Goal: Task Accomplishment & Management: Use online tool/utility

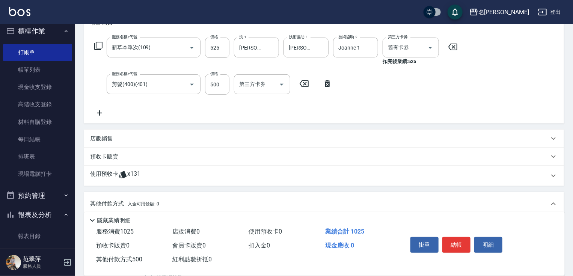
scroll to position [185, 0]
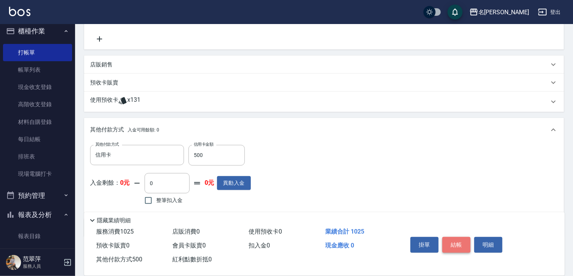
click at [456, 243] on button "結帳" at bounding box center [456, 245] width 28 height 16
type input "[DATE] 15:23"
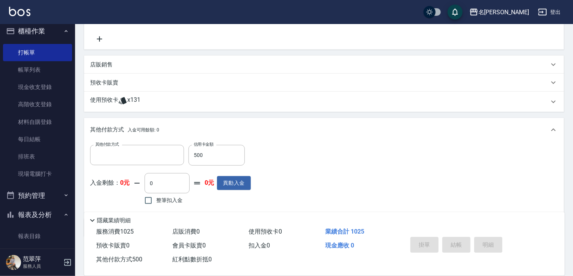
scroll to position [0, 0]
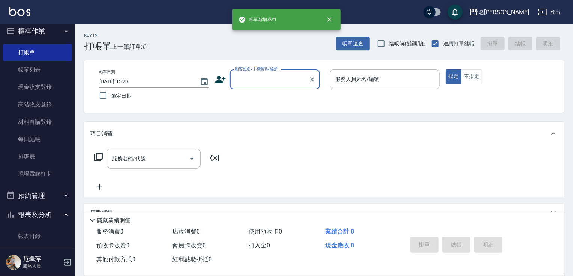
click at [243, 78] on input "顧客姓名/手機號碼/編號" at bounding box center [269, 79] width 72 height 13
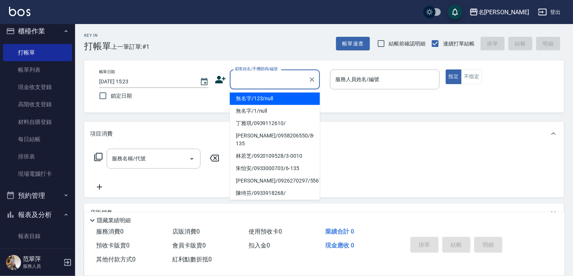
click at [261, 99] on li "無名字/123/null" at bounding box center [275, 98] width 90 height 12
type input "無名字/123/null"
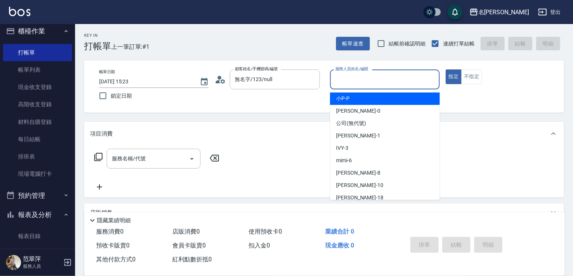
click at [381, 81] on input "服務人員姓名/編號" at bounding box center [384, 79] width 103 height 13
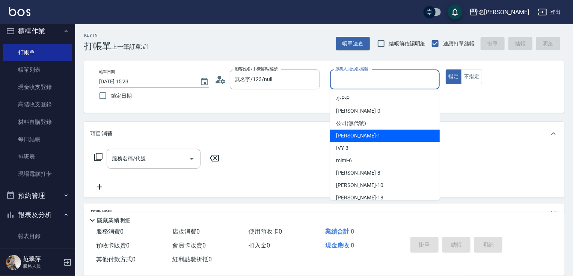
click at [363, 135] on div "[PERSON_NAME] -1" at bounding box center [385, 135] width 110 height 12
type input "Joanne-1"
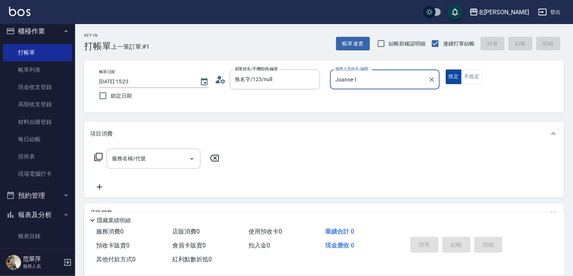
click at [453, 75] on button "指定" at bounding box center [453, 76] width 16 height 15
click at [96, 155] on icon at bounding box center [98, 157] width 8 height 8
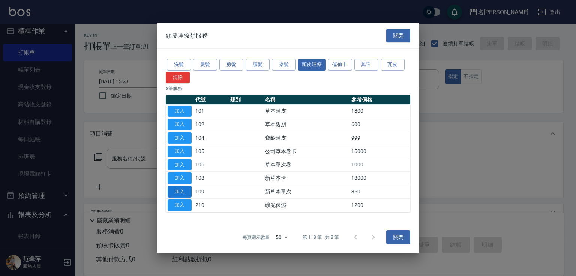
click at [180, 190] on button "加入" at bounding box center [180, 192] width 24 height 12
type input "新草本單次(109)"
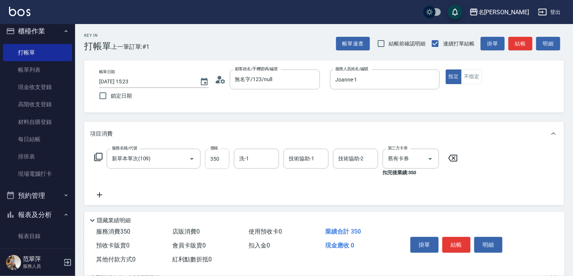
click at [221, 155] on input "350" at bounding box center [217, 159] width 24 height 20
type input "525"
type input "[PERSON_NAME]-18"
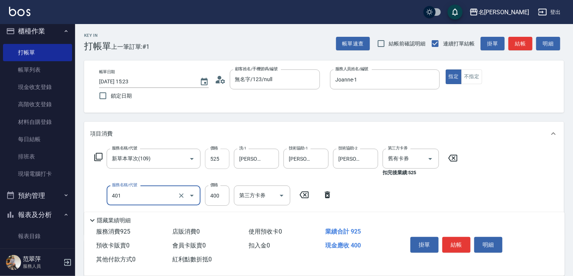
type input "剪髮(400)(401)"
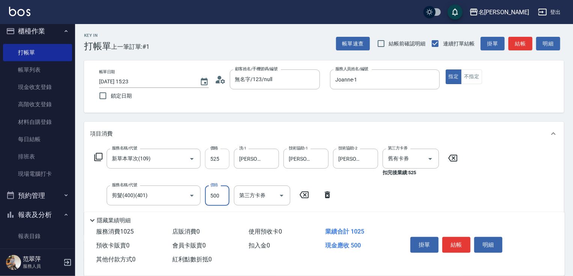
type input "500"
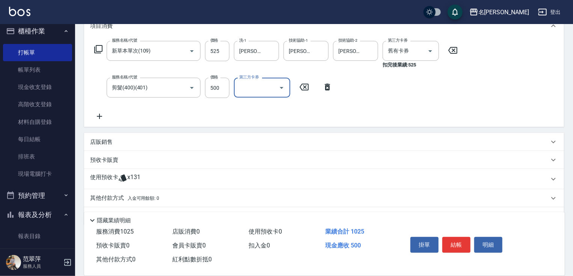
scroll to position [120, 0]
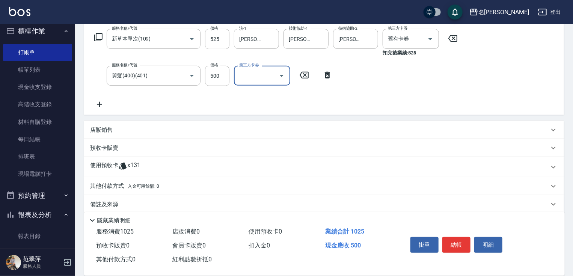
click at [113, 132] on div "店販銷售" at bounding box center [319, 130] width 459 height 8
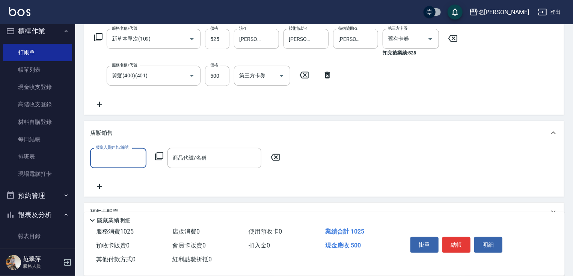
scroll to position [0, 0]
click at [118, 154] on input "服務人員姓名/編號" at bounding box center [118, 157] width 50 height 13
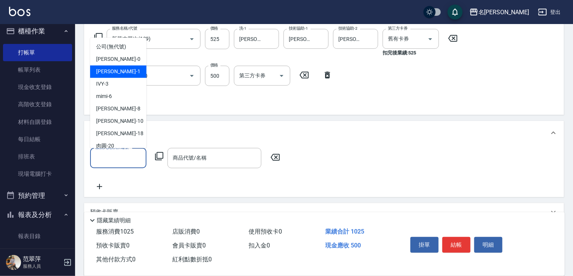
click at [114, 71] on span "[PERSON_NAME] -1" at bounding box center [118, 72] width 44 height 8
type input "Joanne-1"
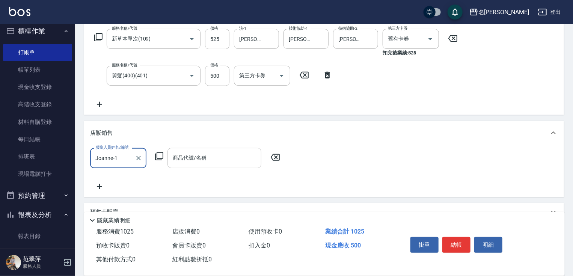
click at [204, 156] on input "商品代號/名稱" at bounding box center [214, 157] width 87 height 13
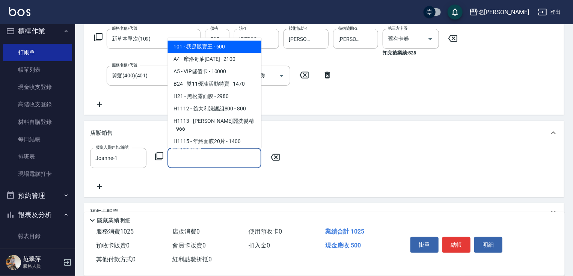
click at [213, 52] on span "101 - 我是販賣王 - 600" at bounding box center [214, 47] width 94 height 12
type input "我是販賣王"
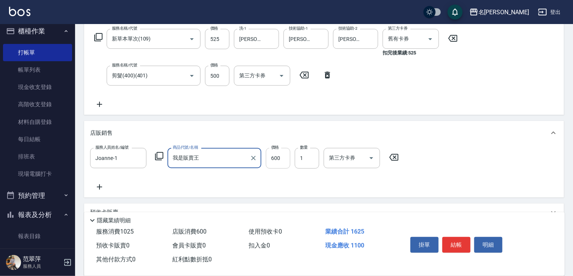
click at [280, 158] on input "600" at bounding box center [278, 158] width 24 height 20
type input "3440"
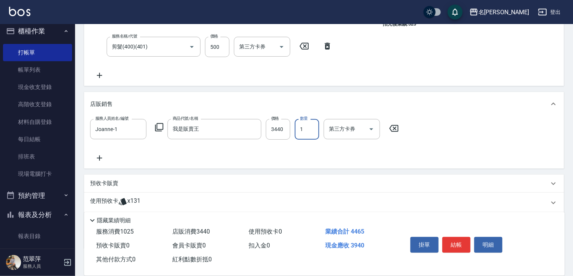
scroll to position [192, 0]
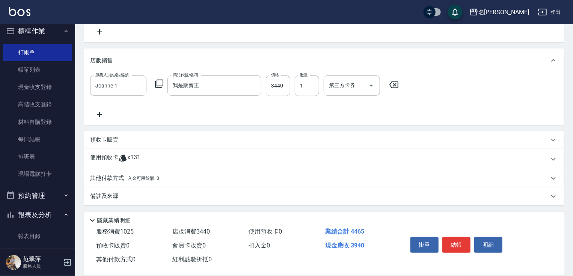
click at [104, 179] on p "其他付款方式 入金可用餘額: 0" at bounding box center [124, 178] width 69 height 8
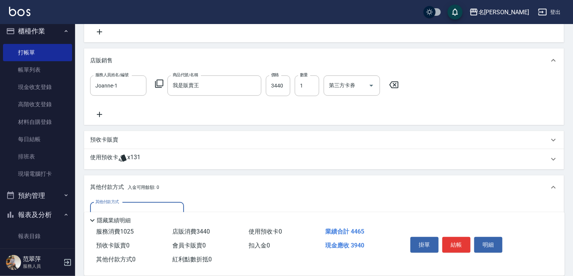
scroll to position [0, 0]
click at [144, 208] on input "其他付款方式" at bounding box center [136, 212] width 87 height 13
click at [142, 240] on span "信用卡" at bounding box center [137, 243] width 94 height 12
type input "信用卡"
click at [209, 206] on input "0" at bounding box center [216, 212] width 56 height 20
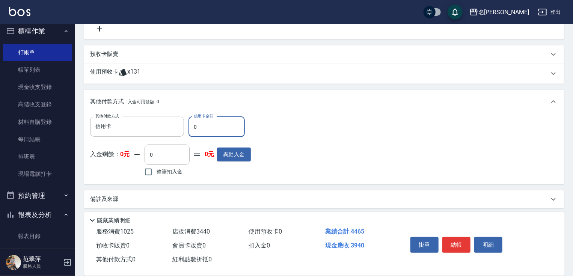
scroll to position [279, 0]
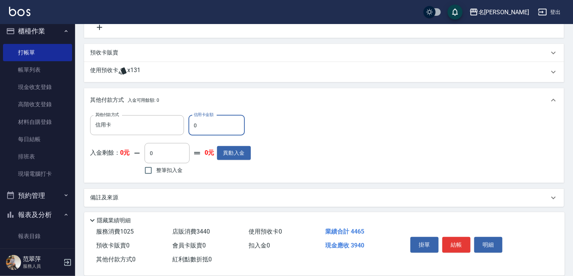
click at [191, 122] on input "0" at bounding box center [216, 125] width 56 height 20
type input "3440"
click at [453, 242] on button "結帳" at bounding box center [456, 245] width 28 height 16
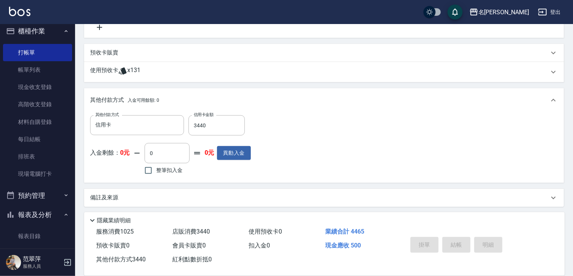
type input "[DATE] 15:24"
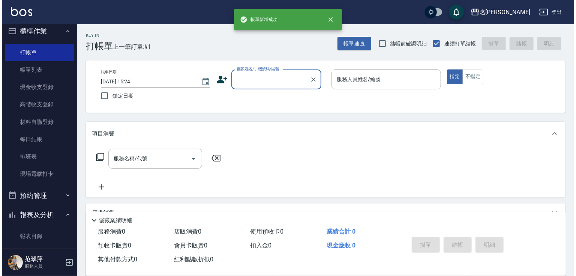
scroll to position [0, 0]
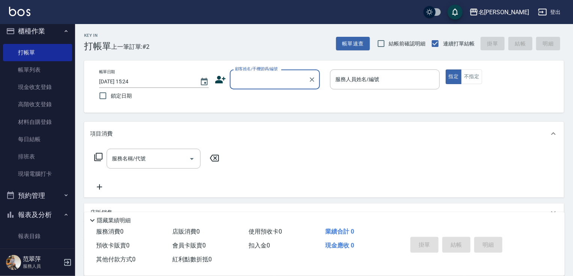
click at [237, 81] on input "顧客姓名/手機號碼/編號" at bounding box center [269, 79] width 72 height 13
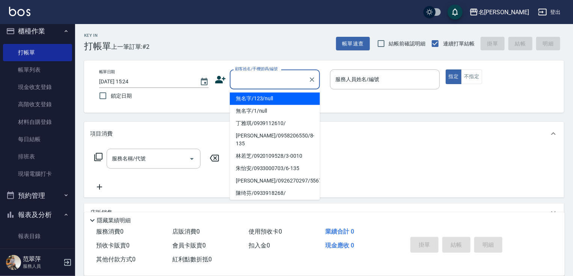
click at [251, 95] on li "無名字/123/null" at bounding box center [275, 98] width 90 height 12
type input "無名字/123/null"
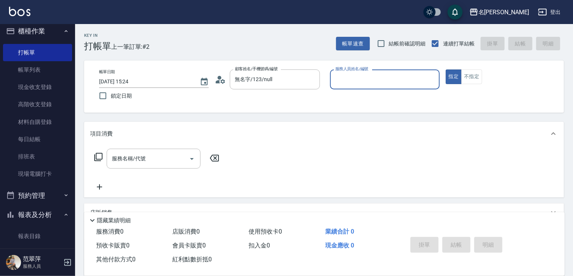
click at [365, 76] on input "服務人員姓名/編號" at bounding box center [384, 79] width 103 height 13
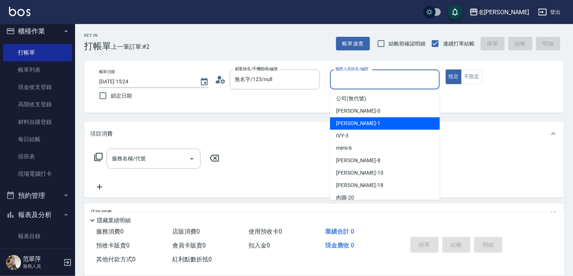
click at [364, 120] on div "[PERSON_NAME] -1" at bounding box center [385, 123] width 110 height 12
type input "Joanne-1"
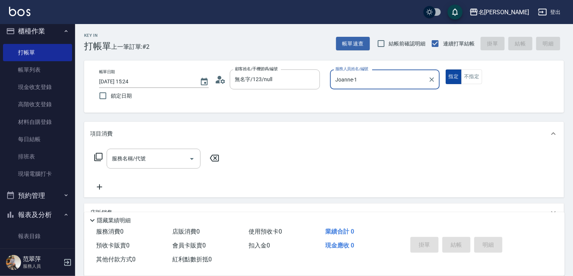
click at [453, 78] on button "指定" at bounding box center [453, 76] width 16 height 15
click at [102, 155] on icon at bounding box center [98, 157] width 8 height 8
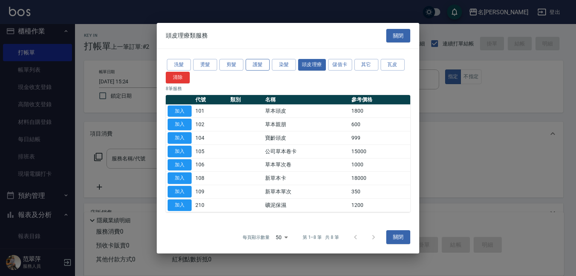
click at [259, 65] on button "護髮" at bounding box center [258, 65] width 24 height 12
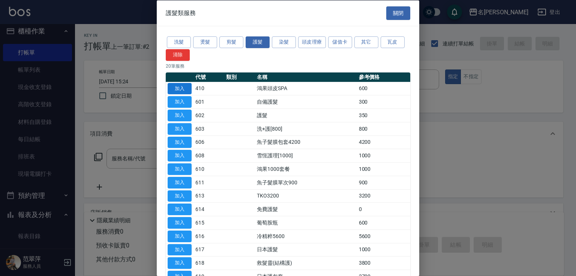
click at [175, 84] on button "加入" at bounding box center [180, 89] width 24 height 12
type input "鴻果頭皮SPA(410)"
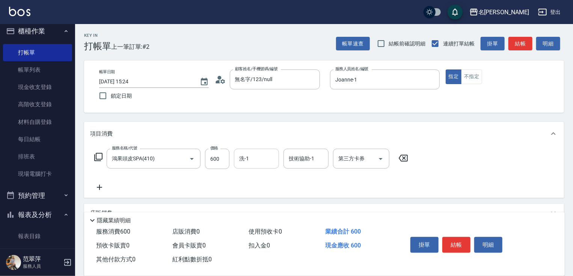
click at [257, 161] on input "洗-1" at bounding box center [256, 158] width 38 height 13
type input "[PERSON_NAME]-18"
type input "Joanne-1"
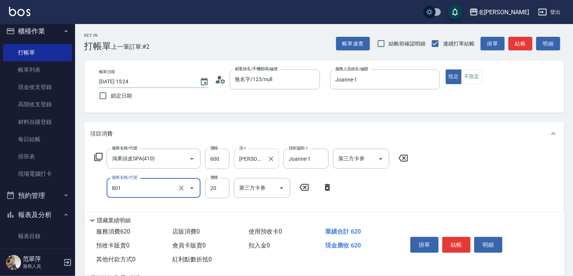
type input "潤絲20(801)"
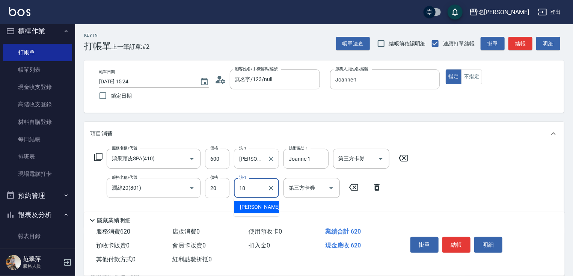
type input "[PERSON_NAME]-18"
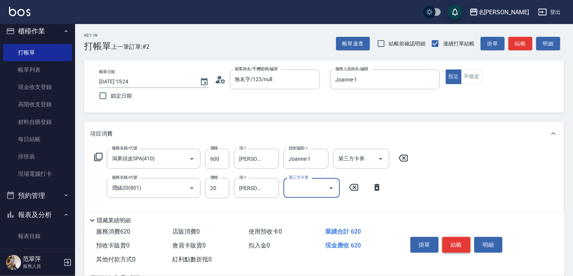
click at [459, 244] on button "結帳" at bounding box center [456, 245] width 28 height 16
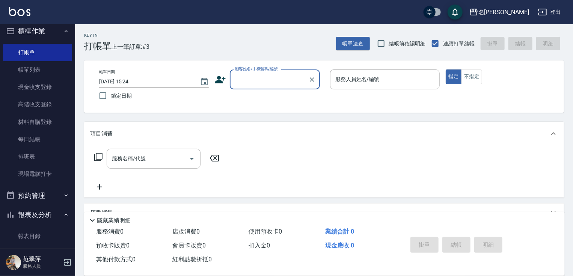
click at [242, 80] on input "顧客姓名/手機號碼/編號" at bounding box center [269, 79] width 72 height 13
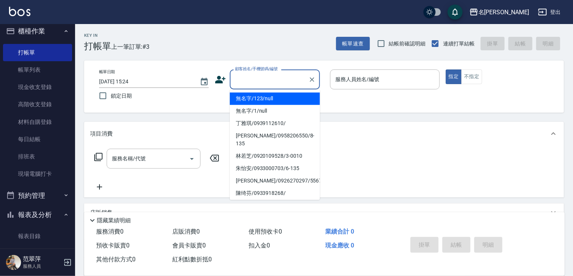
click at [253, 98] on li "無名字/123/null" at bounding box center [275, 98] width 90 height 12
type input "無名字/123/null"
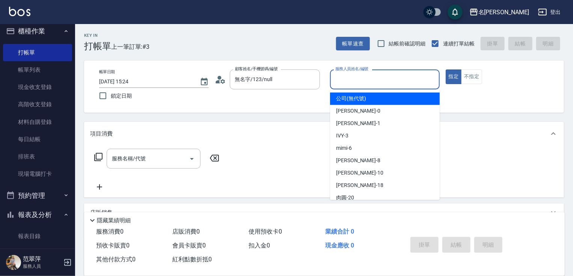
click at [362, 82] on input "服務人員姓名/編號" at bounding box center [384, 79] width 103 height 13
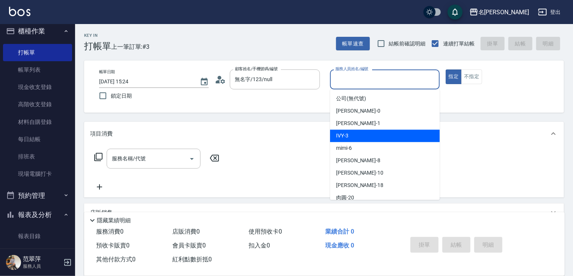
click at [366, 131] on div "IVY -3" at bounding box center [385, 135] width 110 height 12
type input "IVY-3"
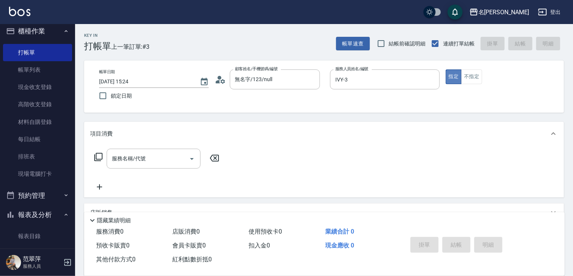
click at [447, 77] on button "指定" at bounding box center [453, 76] width 16 height 15
click at [95, 155] on icon at bounding box center [98, 156] width 9 height 9
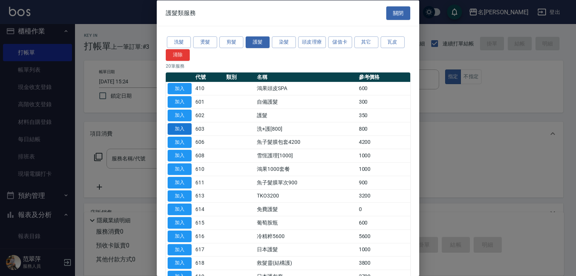
click at [176, 130] on button "加入" at bounding box center [180, 129] width 24 height 12
type input "洗+護[800](603)"
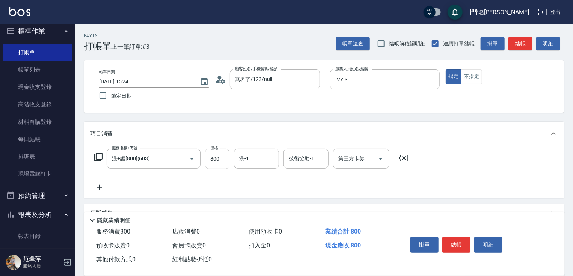
click at [220, 158] on input "800" at bounding box center [217, 159] width 24 height 20
type input "0"
type input "肉圓-20"
click at [463, 238] on button "結帳" at bounding box center [456, 245] width 28 height 16
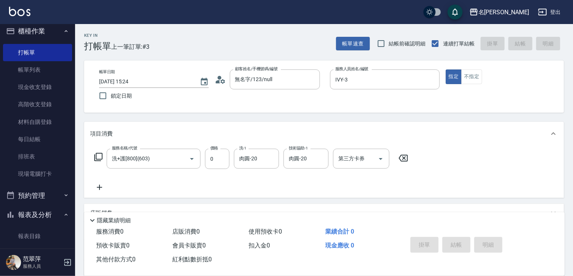
type input "[DATE] 15:25"
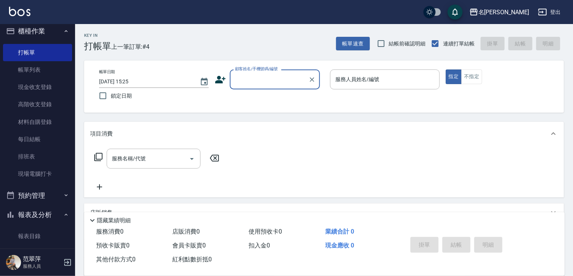
click at [249, 80] on input "顧客姓名/手機號碼/編號" at bounding box center [269, 79] width 72 height 13
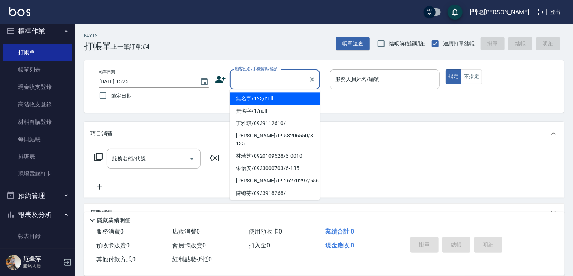
click at [261, 96] on li "無名字/123/null" at bounding box center [275, 98] width 90 height 12
type input "無名字/123/null"
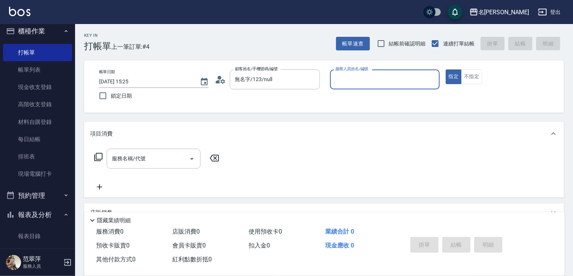
click at [349, 82] on input "服務人員姓名/編號" at bounding box center [384, 79] width 103 height 13
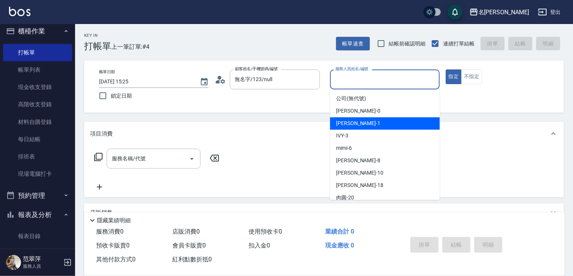
click at [357, 125] on span "[PERSON_NAME] -1" at bounding box center [358, 123] width 44 height 8
type input "Joanne-1"
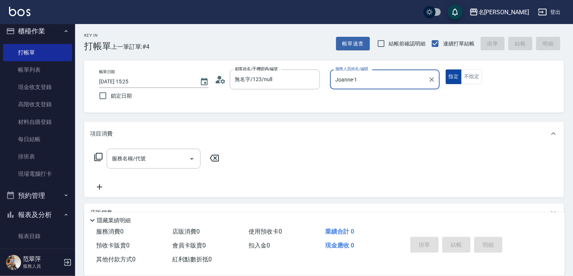
click at [453, 79] on button "指定" at bounding box center [453, 76] width 16 height 15
click at [152, 163] on input "服務名稱/代號" at bounding box center [148, 158] width 76 height 13
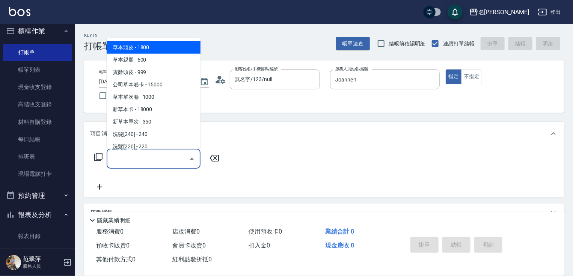
type input "4"
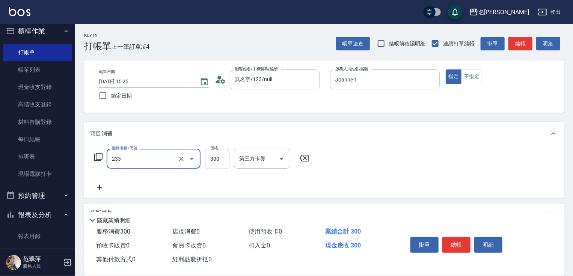
type input "洗髮300(233)"
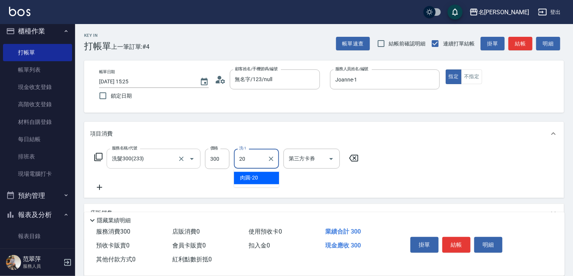
type input "肉圓-20"
click at [455, 241] on button "結帳" at bounding box center [456, 245] width 28 height 16
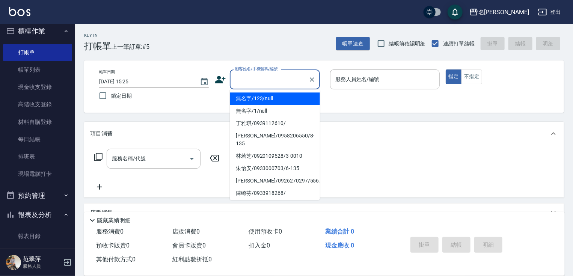
click at [276, 73] on input "顧客姓名/手機號碼/編號" at bounding box center [269, 79] width 72 height 13
click at [293, 101] on li "無名字/123/null" at bounding box center [275, 98] width 90 height 12
type input "無名字/123/null"
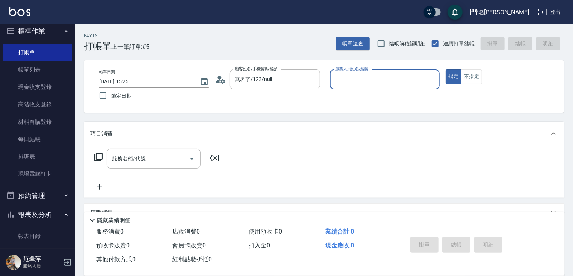
click at [345, 81] on input "服務人員姓名/編號" at bounding box center [384, 79] width 103 height 13
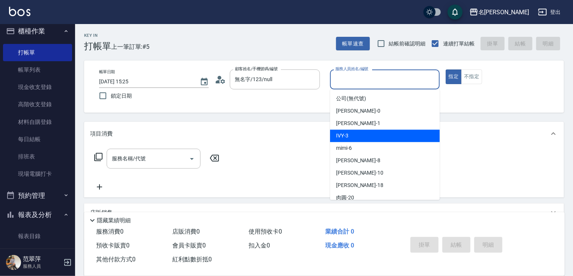
click at [361, 132] on div "IVY -3" at bounding box center [385, 135] width 110 height 12
type input "IVY-3"
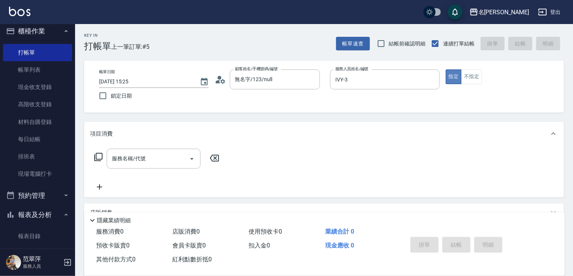
click at [453, 80] on button "指定" at bounding box center [453, 76] width 16 height 15
click at [95, 158] on icon at bounding box center [98, 156] width 9 height 9
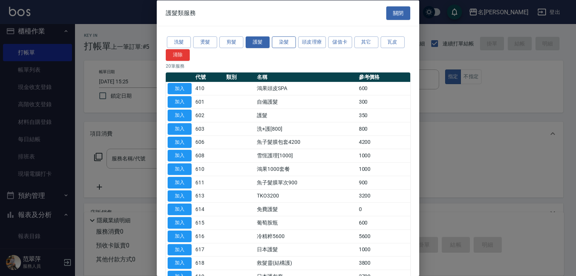
click at [285, 47] on button "染髮" at bounding box center [284, 42] width 24 height 12
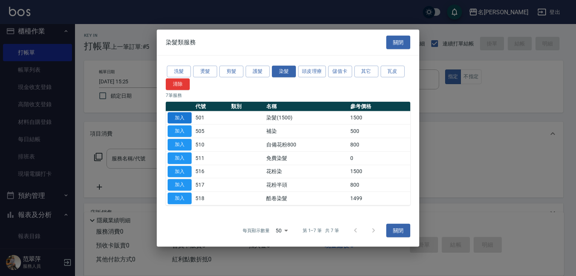
click at [176, 117] on button "加入" at bounding box center [180, 118] width 24 height 12
type input "染髮(1500)(501)"
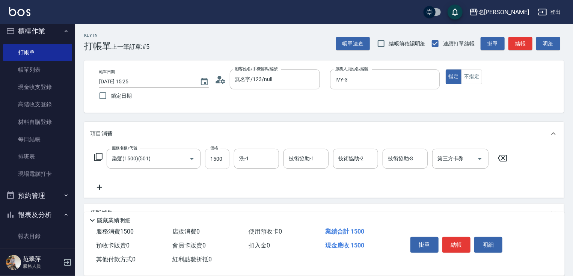
click at [215, 156] on input "1500" at bounding box center [217, 159] width 24 height 20
type input "2100"
type input "IVY-3"
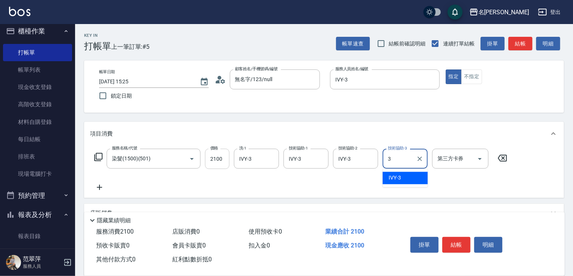
type input "IVY-3"
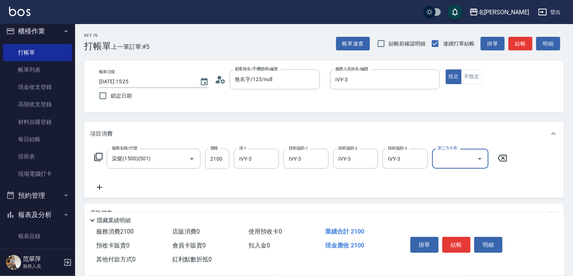
click at [98, 185] on icon at bounding box center [99, 187] width 19 height 9
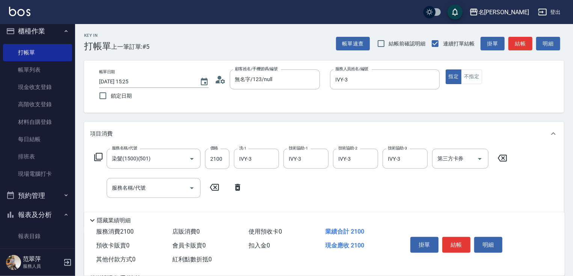
click at [99, 151] on div "服務名稱/代號 染髮(1500)(501) 服務名稱/代號 價格 2100 價格 洗-1 IVY-3 洗-1 技術協助-1 IVY-3 技術協助-1 技術協助…" at bounding box center [300, 159] width 421 height 20
click at [98, 154] on icon at bounding box center [98, 156] width 9 height 9
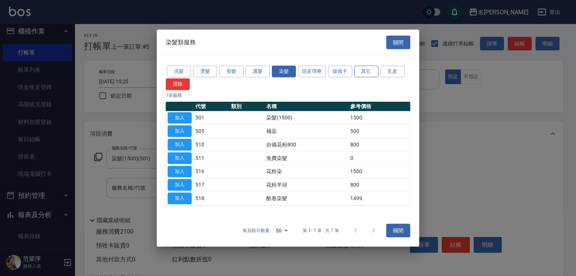
click at [362, 73] on button "其它" at bounding box center [367, 72] width 24 height 12
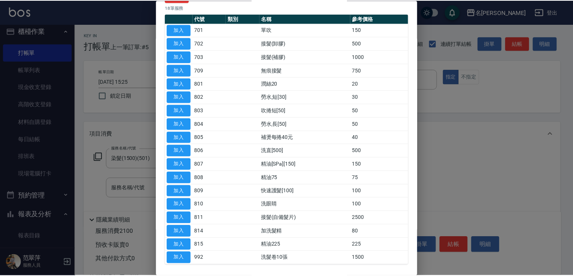
scroll to position [87, 0]
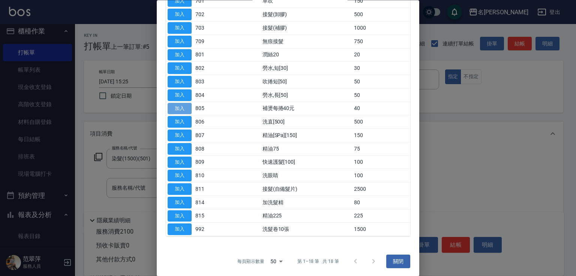
click at [183, 106] on button "加入" at bounding box center [180, 109] width 24 height 12
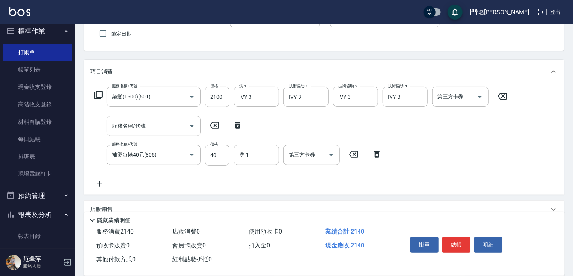
scroll to position [113, 0]
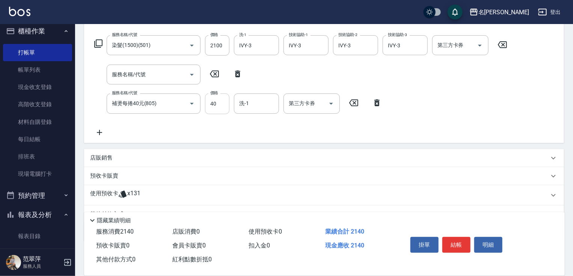
click at [212, 104] on input "40" at bounding box center [217, 103] width 24 height 20
type input "300"
type input "IVY-3"
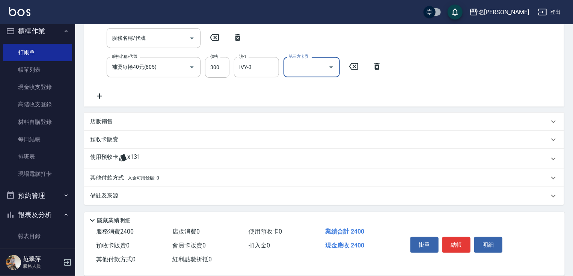
click at [107, 178] on p "其他付款方式 入金可用餘額: 0" at bounding box center [124, 178] width 69 height 8
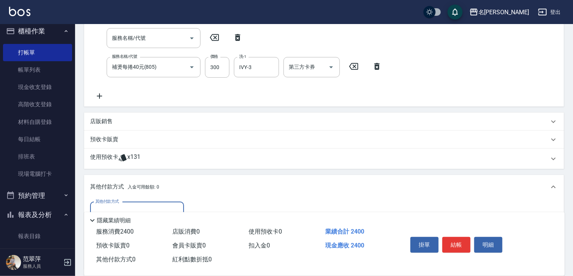
scroll to position [0, 0]
click at [123, 208] on input "其他付款方式" at bounding box center [136, 211] width 87 height 13
click at [130, 244] on span "信用卡" at bounding box center [137, 243] width 94 height 12
type input "信用卡"
drag, startPoint x: 572, startPoint y: 187, endPoint x: 566, endPoint y: 263, distance: 76.4
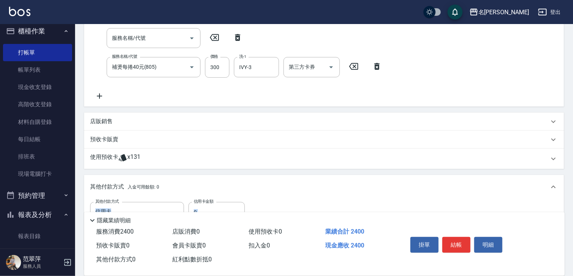
click at [569, 260] on div "Key In 打帳單 上一筆訂單:#5 帳單速查 結帳前確認明細 連續打單結帳 掛單 結帳 明細 帳單日期 [DATE] 15:25 鎖定日期 顧客姓名/手機…" at bounding box center [324, 119] width 498 height 491
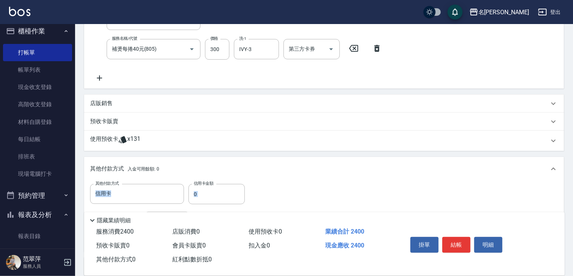
scroll to position [238, 0]
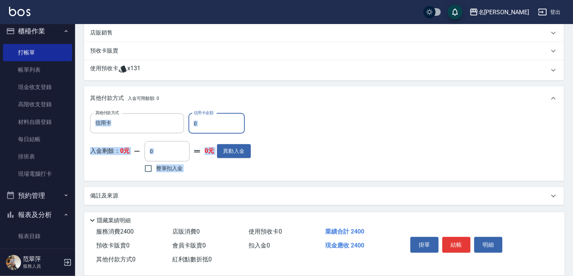
click at [195, 120] on input "0" at bounding box center [216, 123] width 56 height 20
type input "2400"
click at [455, 243] on button "結帳" at bounding box center [456, 245] width 28 height 16
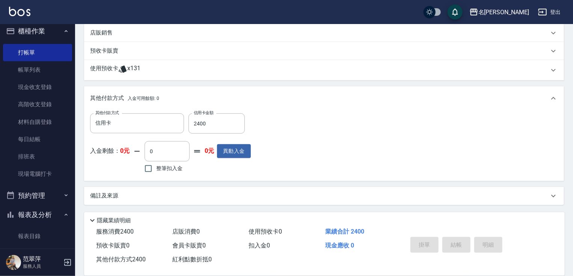
type input "[DATE] 15:27"
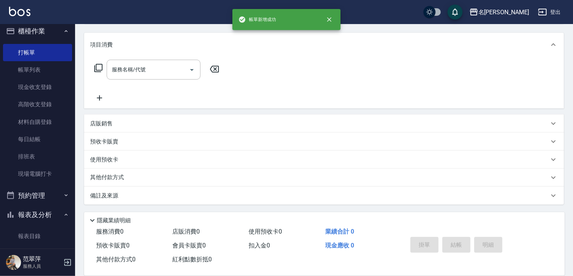
scroll to position [0, 0]
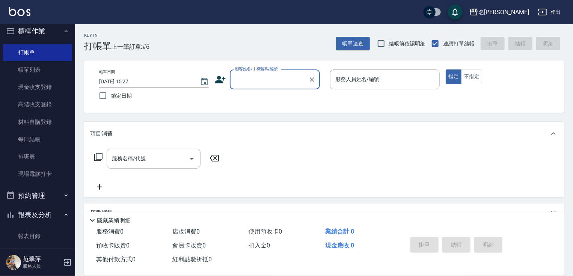
click at [243, 77] on input "顧客姓名/手機號碼/編號" at bounding box center [269, 79] width 72 height 13
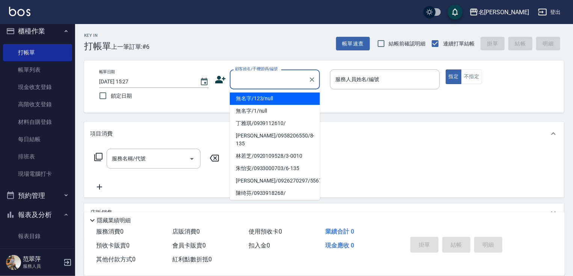
click at [259, 98] on li "無名字/123/null" at bounding box center [275, 98] width 90 height 12
type input "無名字/123/null"
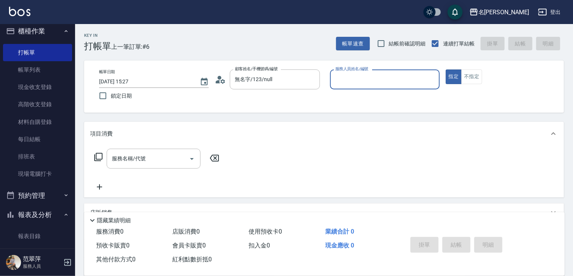
click at [340, 81] on input "服務人員姓名/編號" at bounding box center [384, 79] width 103 height 13
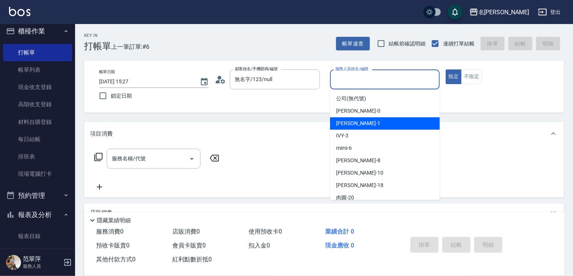
click at [363, 123] on div "[PERSON_NAME] -1" at bounding box center [385, 123] width 110 height 12
type input "Joanne-1"
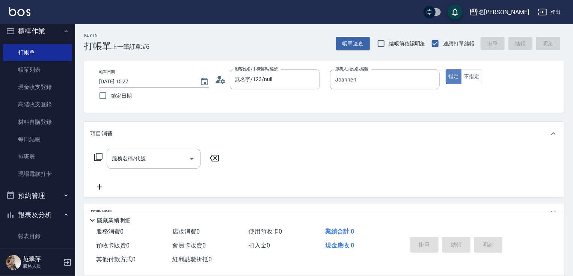
click at [453, 77] on button "指定" at bounding box center [453, 76] width 16 height 15
click at [96, 155] on icon at bounding box center [98, 156] width 9 height 9
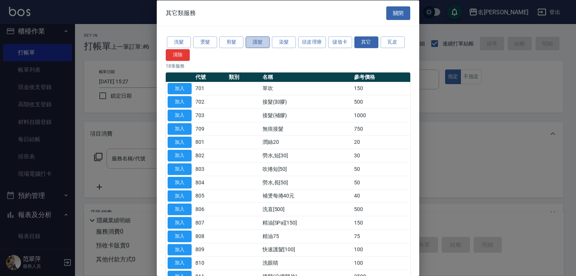
click at [255, 44] on button "護髮" at bounding box center [258, 42] width 24 height 12
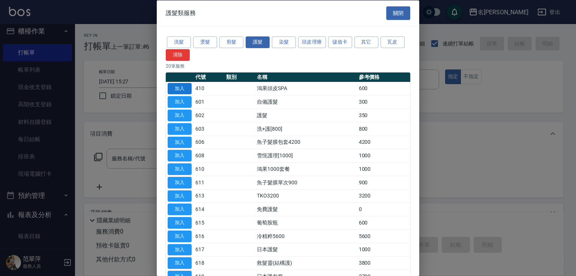
click at [175, 88] on button "加入" at bounding box center [180, 89] width 24 height 12
type input "鴻果頭皮SPA(410)"
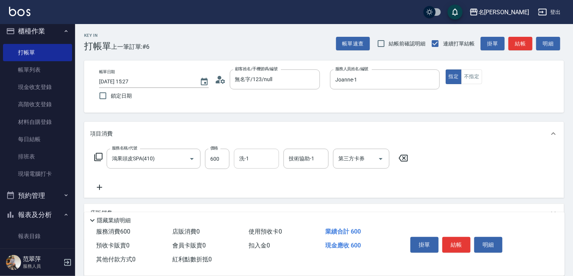
click at [257, 159] on input "洗-1" at bounding box center [256, 158] width 38 height 13
type input "[PERSON_NAME]-18"
type input "Joanne-1"
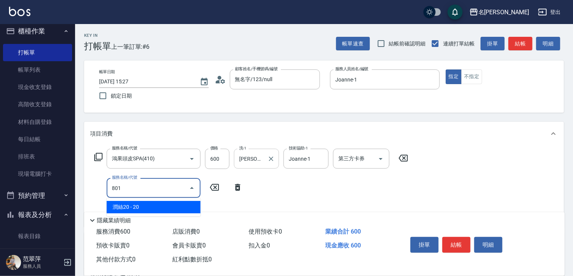
type input "潤絲20(801)"
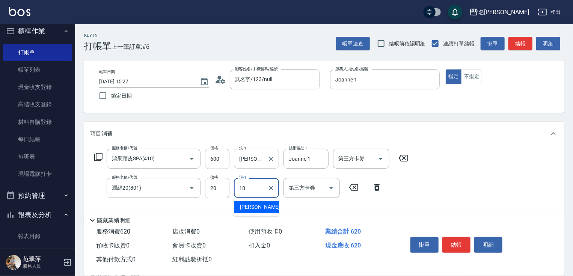
type input "[PERSON_NAME]-18"
click at [460, 245] on button "結帳" at bounding box center [456, 245] width 28 height 16
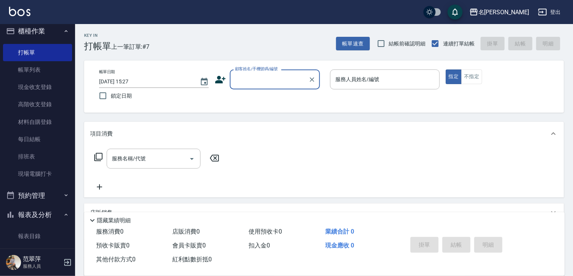
click at [237, 80] on input "顧客姓名/手機號碼/編號" at bounding box center [269, 79] width 72 height 13
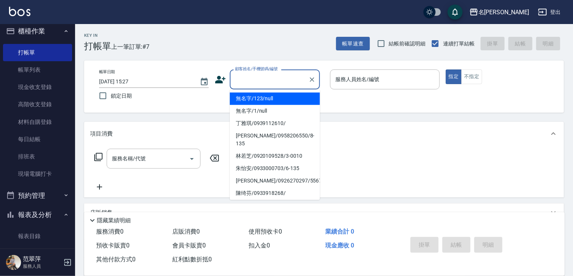
click at [254, 98] on li "無名字/123/null" at bounding box center [275, 98] width 90 height 12
type input "無名字/123/null"
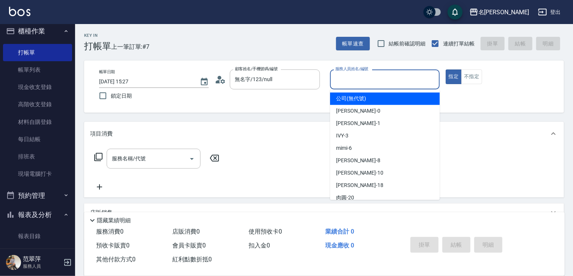
click at [344, 84] on input "服務人員姓名/編號" at bounding box center [384, 79] width 103 height 13
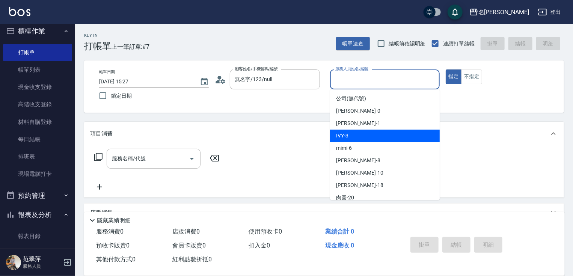
click at [354, 138] on div "IVY -3" at bounding box center [385, 135] width 110 height 12
type input "IVY-3"
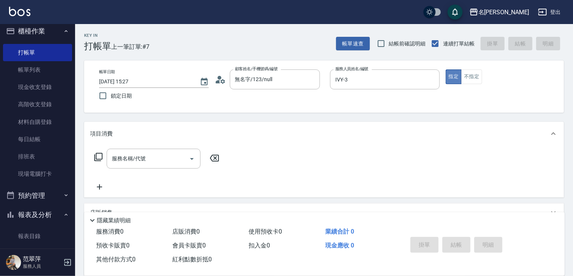
click at [451, 77] on button "指定" at bounding box center [453, 76] width 16 height 15
click at [98, 155] on icon at bounding box center [98, 156] width 9 height 9
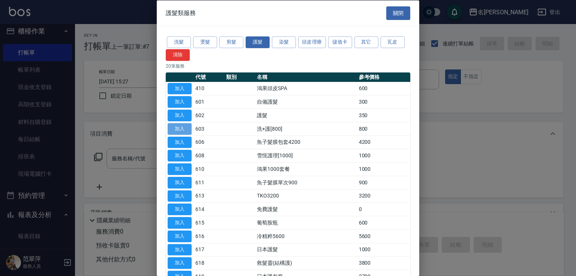
click at [181, 128] on button "加入" at bounding box center [180, 129] width 24 height 12
type input "洗+護[800](603)"
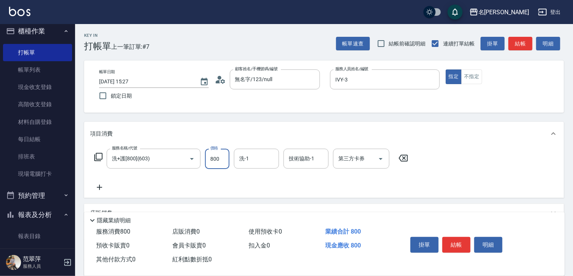
click at [213, 158] on input "800" at bounding box center [217, 159] width 24 height 20
type input "0"
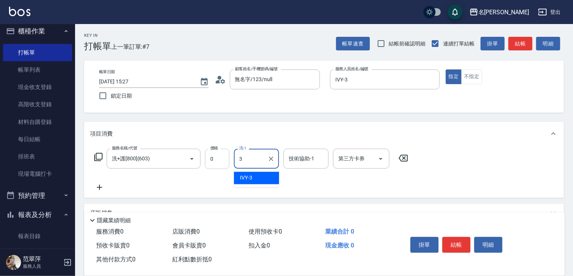
type input "IVY-3"
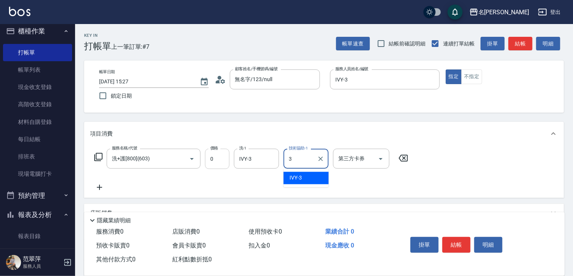
type input "IVY-3"
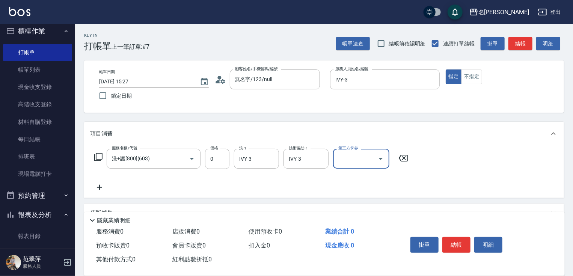
drag, startPoint x: 451, startPoint y: 240, endPoint x: 448, endPoint y: 237, distance: 4.6
click at [451, 239] on button "結帳" at bounding box center [456, 245] width 28 height 16
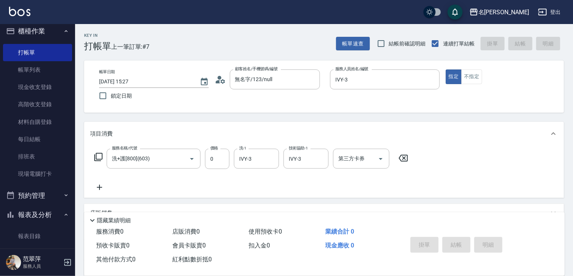
type input "[DATE] 15:28"
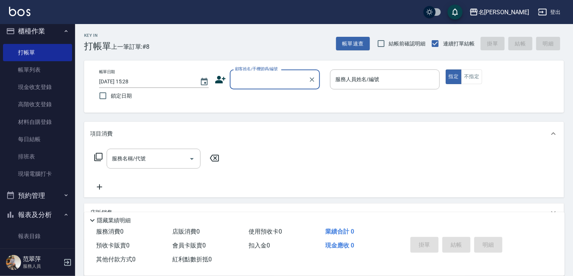
click at [258, 71] on label "顧客姓名/手機號碼/編號" at bounding box center [256, 69] width 43 height 6
click at [258, 73] on input "顧客姓名/手機號碼/編號" at bounding box center [269, 79] width 72 height 13
click at [248, 80] on input "顧客姓名/手機號碼/編號" at bounding box center [269, 79] width 72 height 13
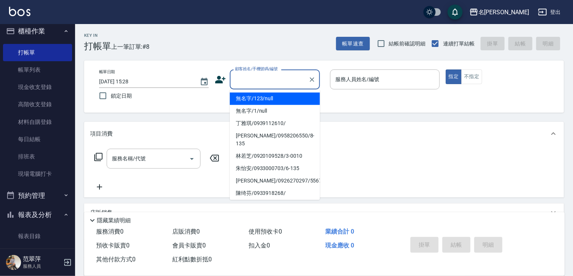
click at [255, 100] on li "無名字/123/null" at bounding box center [275, 98] width 90 height 12
type input "無名字/123/null"
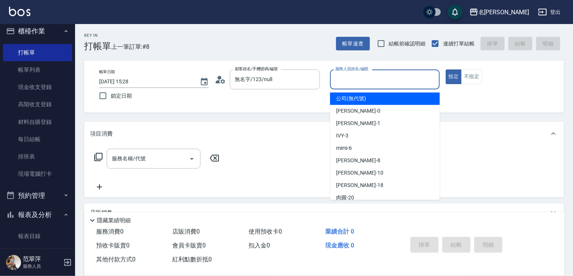
click at [340, 85] on input "服務人員姓名/編號" at bounding box center [384, 79] width 103 height 13
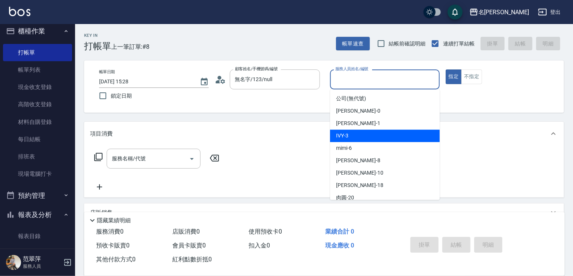
drag, startPoint x: 362, startPoint y: 136, endPoint x: 433, endPoint y: 102, distance: 78.6
click at [362, 135] on div "IVY -3" at bounding box center [385, 135] width 110 height 12
type input "IVY-3"
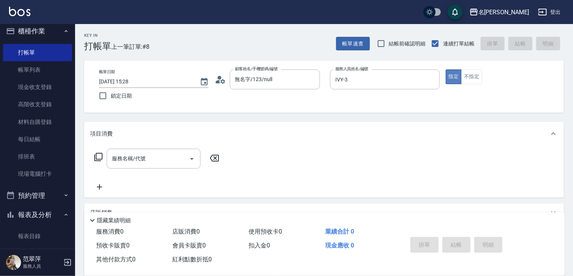
click at [450, 78] on button "指定" at bounding box center [453, 76] width 16 height 15
click at [97, 155] on icon at bounding box center [98, 156] width 9 height 9
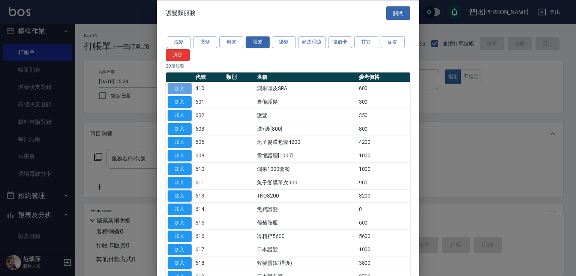
click at [188, 89] on button "加入" at bounding box center [180, 89] width 24 height 12
type input "鴻果頭皮SPA(410)"
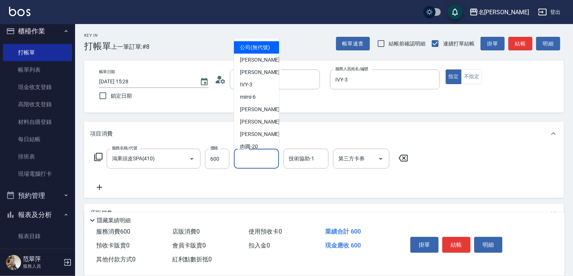
click at [259, 155] on input "洗-1" at bounding box center [256, 158] width 38 height 13
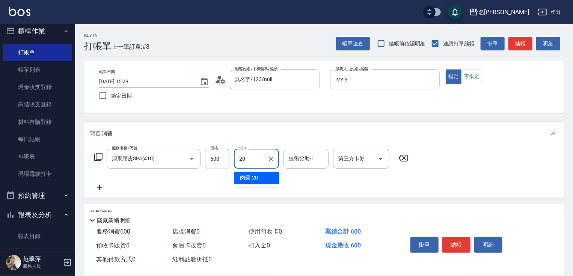
type input "肉圓-20"
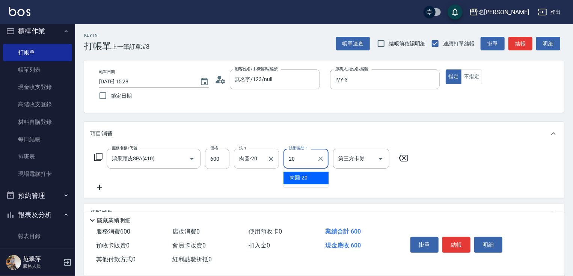
type input "肉圓-20"
click at [96, 186] on icon at bounding box center [99, 187] width 19 height 9
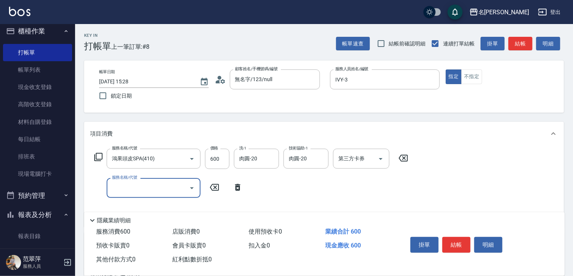
click at [96, 154] on icon at bounding box center [98, 156] width 9 height 9
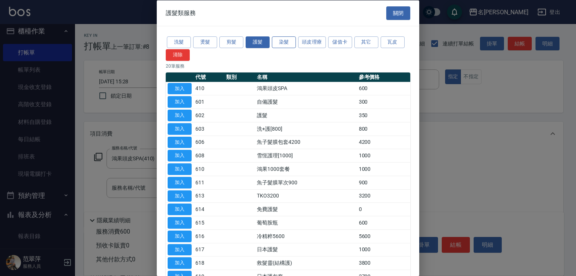
click at [287, 47] on button "染髮" at bounding box center [284, 42] width 24 height 12
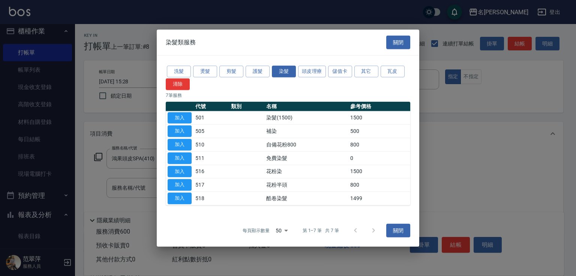
click at [182, 119] on button "加入" at bounding box center [180, 118] width 24 height 12
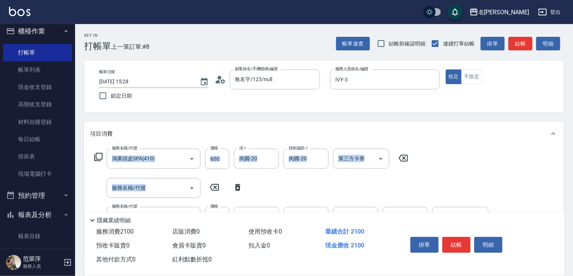
drag, startPoint x: 570, startPoint y: 129, endPoint x: 570, endPoint y: 149, distance: 20.6
click at [570, 149] on div "Key In 打帳單 上一筆訂單:#8 帳單速查 結帳前確認明細 連續打單結帳 掛單 結帳 明細 帳單日期 [DATE] 15:28 鎖定日期 顧客姓名/手機…" at bounding box center [324, 225] width 498 height 402
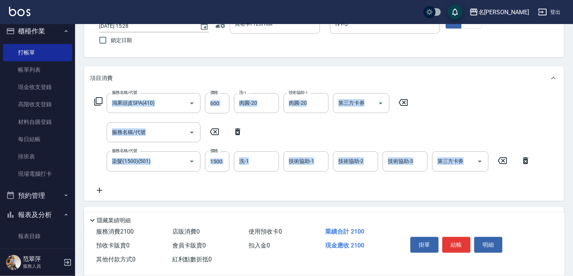
scroll to position [75, 0]
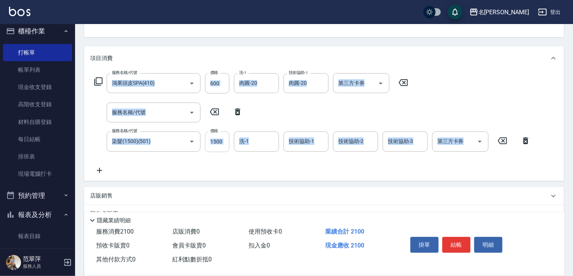
click at [219, 137] on input "1500" at bounding box center [217, 141] width 24 height 20
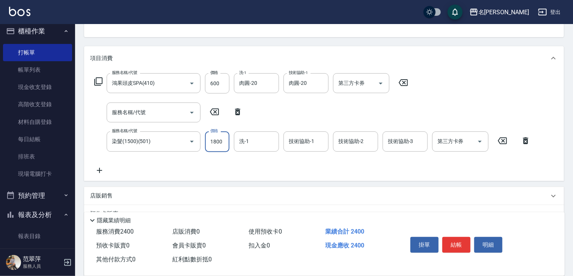
type input "1800"
type input "肉圓-20"
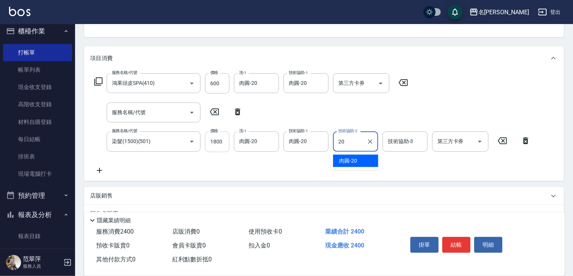
type input "肉圓-20"
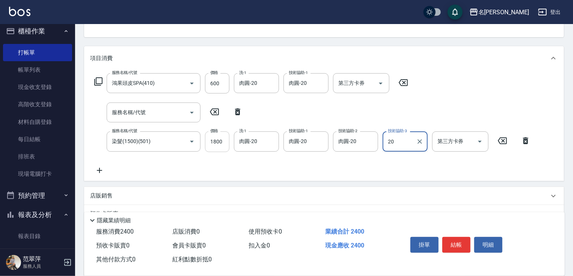
type input "肉圓-20"
click at [99, 168] on icon at bounding box center [99, 170] width 5 height 5
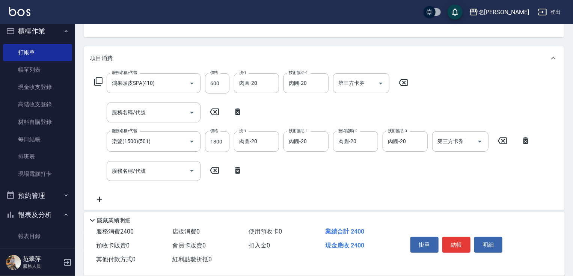
click at [99, 80] on icon at bounding box center [98, 81] width 9 height 9
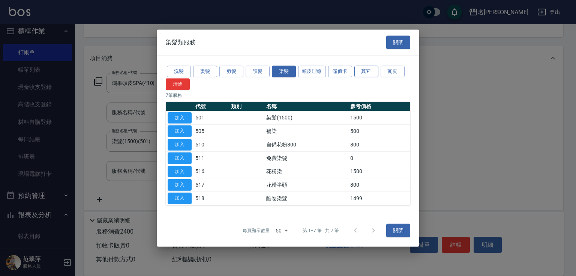
click at [372, 73] on button "其它" at bounding box center [367, 72] width 24 height 12
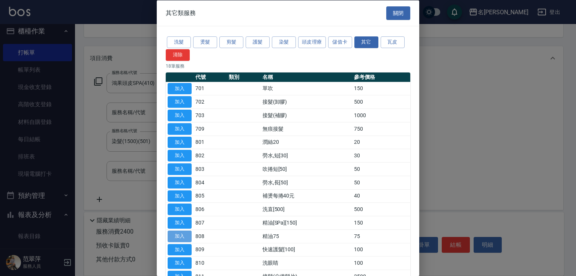
click at [188, 234] on button "加入" at bounding box center [180, 236] width 24 height 12
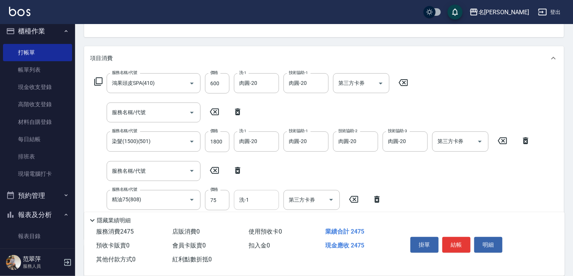
click at [253, 203] on input "洗-1" at bounding box center [256, 199] width 38 height 13
type input "肉圓-20"
click at [457, 240] on button "結帳" at bounding box center [456, 245] width 28 height 16
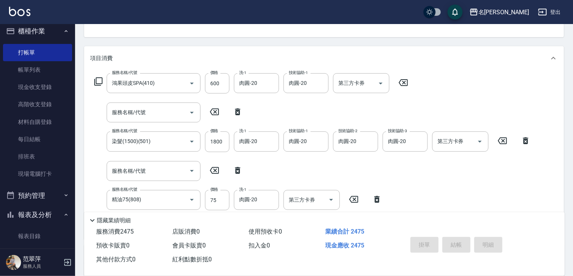
type input "[DATE] 16:07"
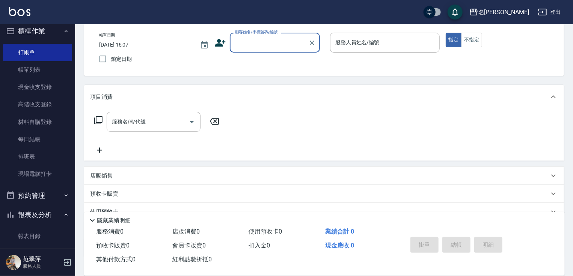
scroll to position [0, 0]
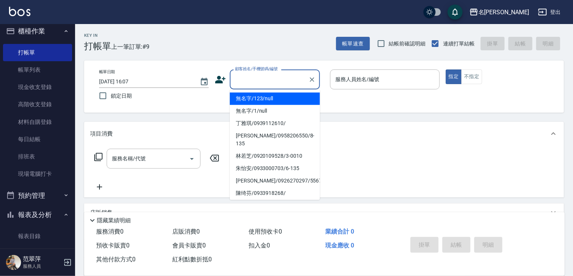
click at [241, 82] on input "顧客姓名/手機號碼/編號" at bounding box center [269, 79] width 72 height 13
click at [251, 98] on li "無名字/123/null" at bounding box center [275, 98] width 90 height 12
type input "無名字/123/null"
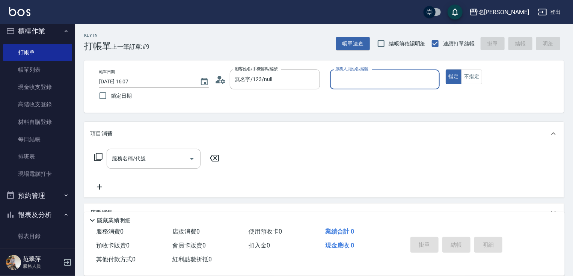
drag, startPoint x: 381, startPoint y: 74, endPoint x: 366, endPoint y: 75, distance: 15.0
click at [371, 75] on input "服務人員姓名/編號" at bounding box center [384, 79] width 103 height 13
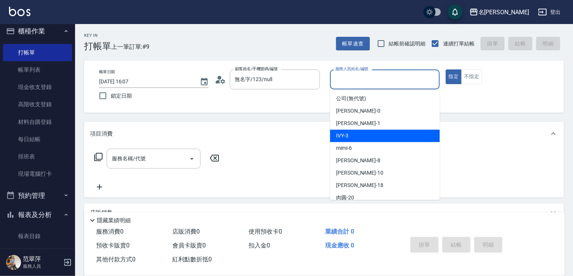
click at [361, 140] on div "IVY -3" at bounding box center [385, 135] width 110 height 12
type input "IVY-3"
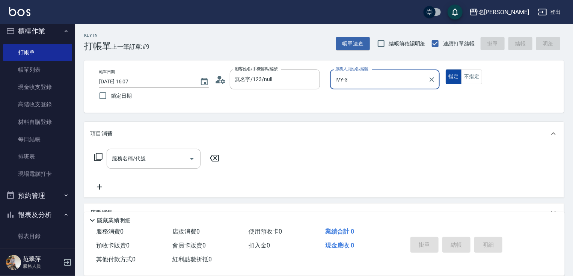
click at [448, 78] on button "指定" at bounding box center [453, 76] width 16 height 15
click at [101, 153] on icon at bounding box center [98, 156] width 9 height 9
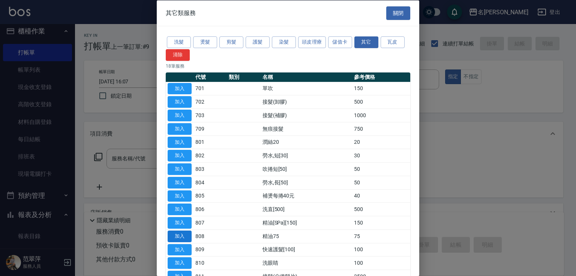
click at [177, 233] on button "加入" at bounding box center [180, 236] width 24 height 12
type input "精油75(808)"
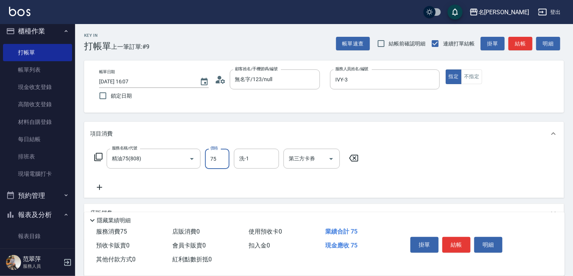
click at [214, 158] on input "75" at bounding box center [217, 159] width 24 height 20
click at [224, 161] on input "2250" at bounding box center [217, 159] width 24 height 20
type input "225"
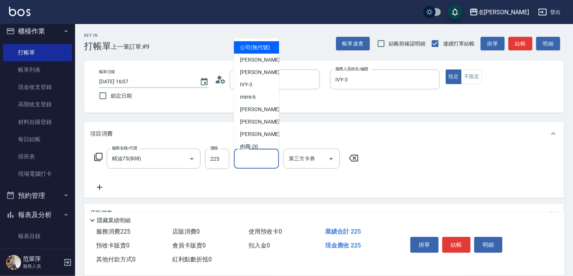
click at [260, 161] on input "洗-1" at bounding box center [256, 158] width 38 height 13
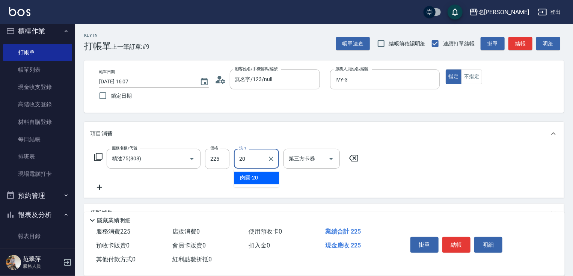
type input "肉圓-20"
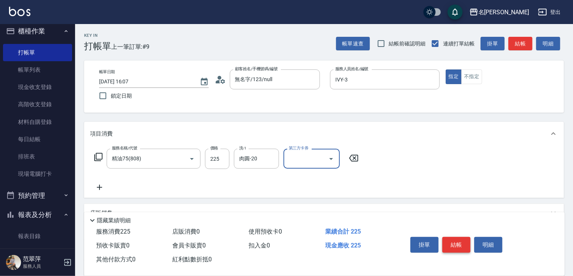
click at [460, 240] on button "結帳" at bounding box center [456, 245] width 28 height 16
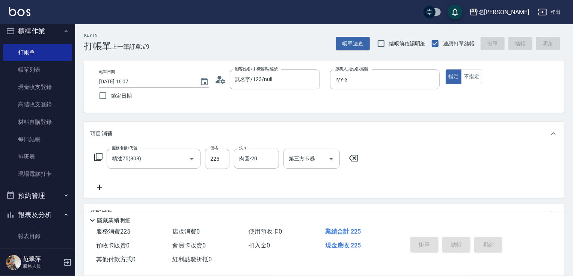
type input "[DATE] 16:08"
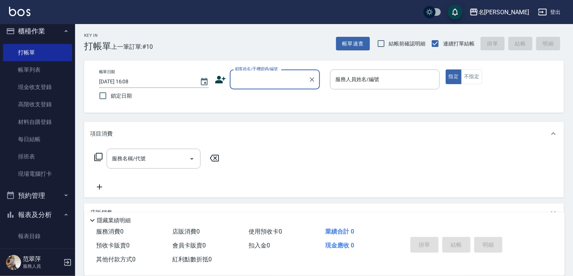
click at [236, 84] on input "顧客姓名/手機號碼/編號" at bounding box center [269, 79] width 72 height 13
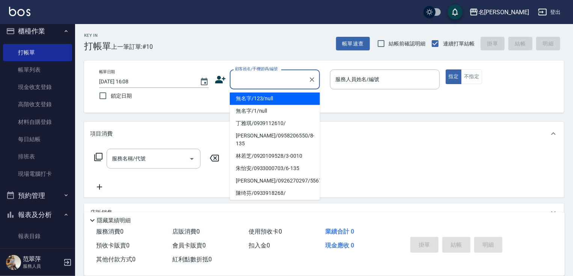
click at [247, 100] on li "無名字/123/null" at bounding box center [275, 98] width 90 height 12
type input "無名字/123/null"
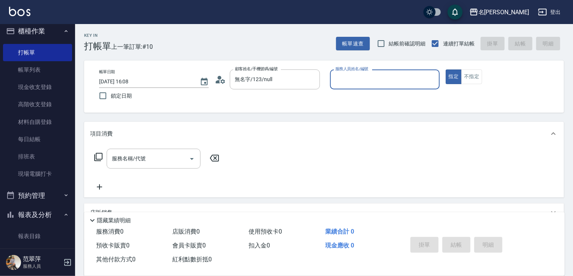
click at [340, 82] on input "服務人員姓名/編號" at bounding box center [384, 79] width 103 height 13
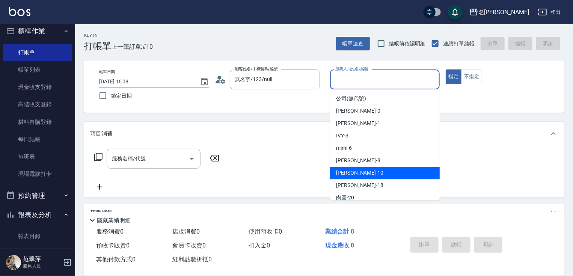
click at [356, 170] on span "[PERSON_NAME] -10" at bounding box center [359, 173] width 47 height 8
type input "[PERSON_NAME]-10"
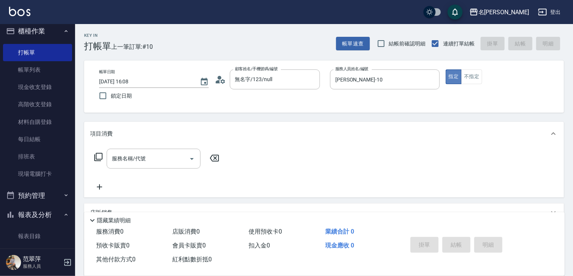
click at [453, 79] on button "指定" at bounding box center [453, 76] width 16 height 15
click at [102, 156] on icon at bounding box center [98, 157] width 8 height 8
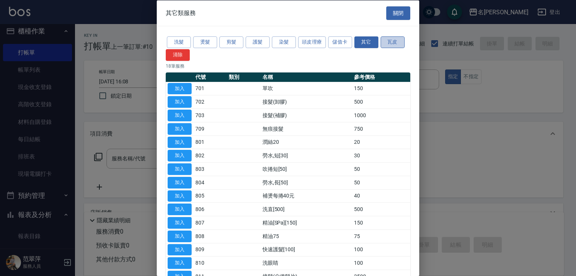
click at [390, 40] on button "瓦皮" at bounding box center [393, 42] width 24 height 12
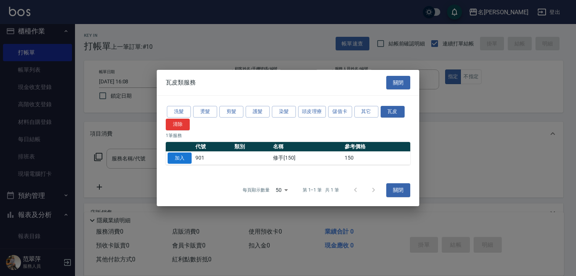
click at [183, 156] on button "加入" at bounding box center [180, 158] width 24 height 12
type input "修手[150](901)"
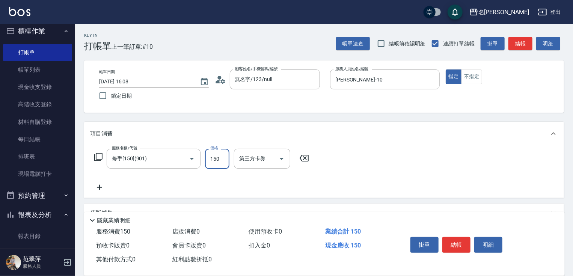
click at [217, 160] on input "150" at bounding box center [217, 159] width 24 height 20
type input "450"
click at [456, 237] on button "結帳" at bounding box center [456, 245] width 28 height 16
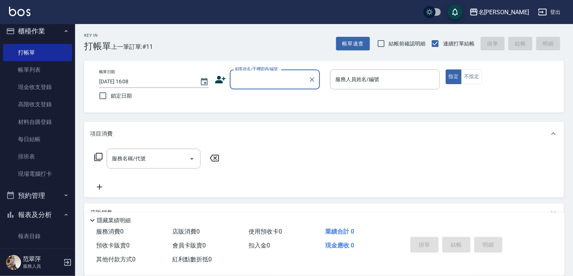
click at [260, 82] on input "顧客姓名/手機號碼/編號" at bounding box center [269, 79] width 72 height 13
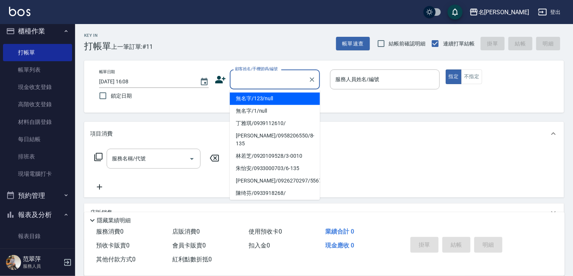
click at [265, 99] on li "無名字/123/null" at bounding box center [275, 98] width 90 height 12
type input "無名字/123/null"
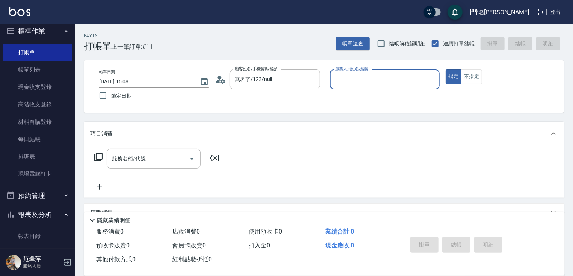
click at [340, 80] on input "服務人員姓名/編號" at bounding box center [384, 79] width 103 height 13
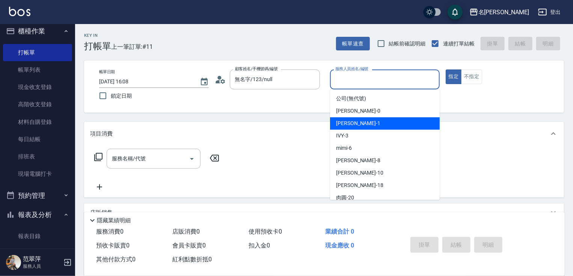
click at [348, 120] on span "[PERSON_NAME] -1" at bounding box center [358, 123] width 44 height 8
type input "Joanne-1"
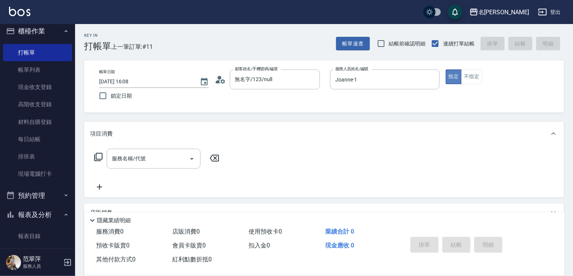
click at [455, 77] on button "指定" at bounding box center [453, 76] width 16 height 15
click at [101, 155] on icon at bounding box center [98, 156] width 9 height 9
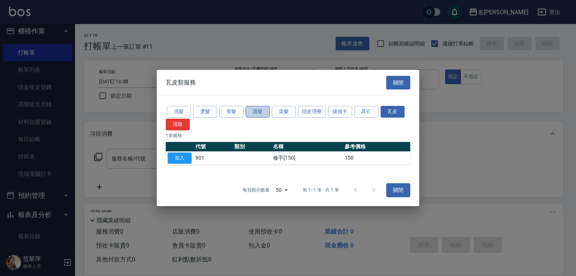
click at [258, 113] on button "護髮" at bounding box center [258, 112] width 24 height 12
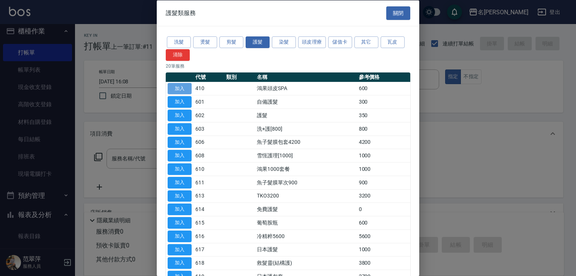
click at [182, 90] on button "加入" at bounding box center [180, 89] width 24 height 12
type input "鴻果頭皮SPA(410)"
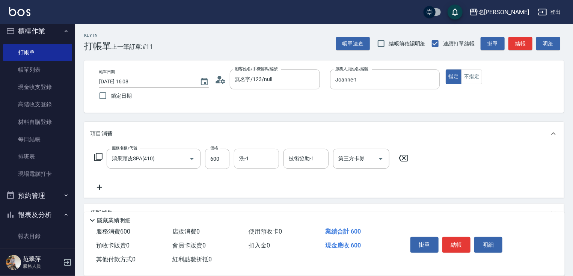
click at [248, 161] on input "洗-1" at bounding box center [256, 158] width 38 height 13
type input "[PERSON_NAME]-18"
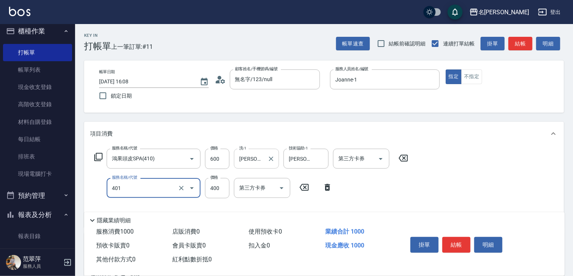
type input "剪髮(400)(401)"
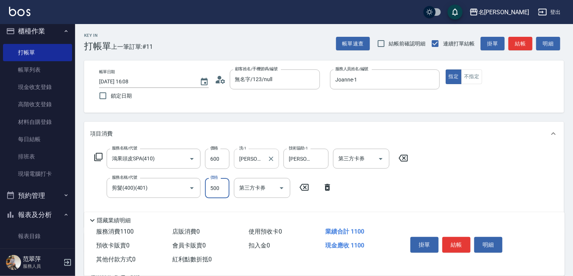
type input "500"
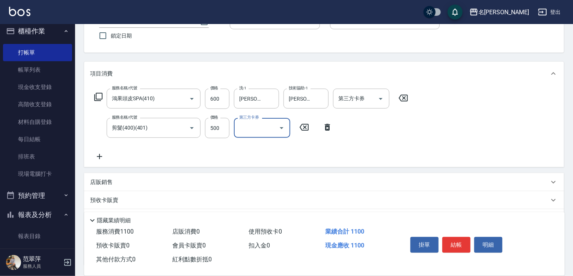
scroll to position [120, 0]
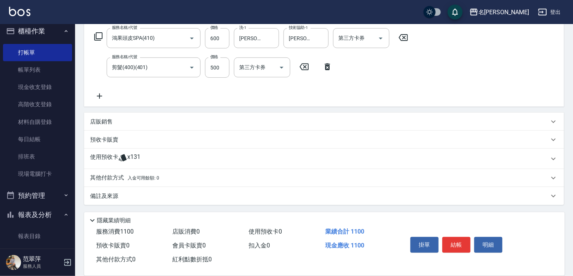
click at [99, 97] on icon at bounding box center [99, 95] width 5 height 5
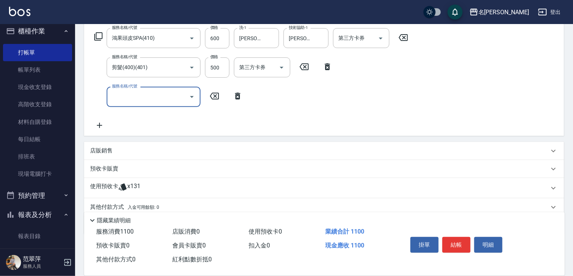
click at [101, 37] on icon at bounding box center [98, 36] width 9 height 9
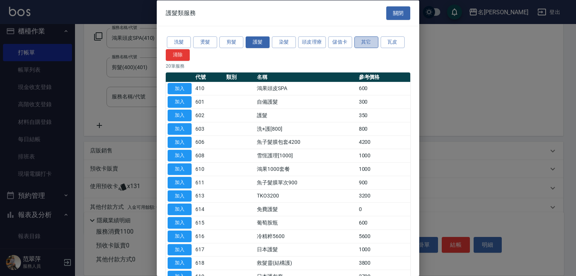
click at [367, 41] on button "其它" at bounding box center [367, 42] width 24 height 12
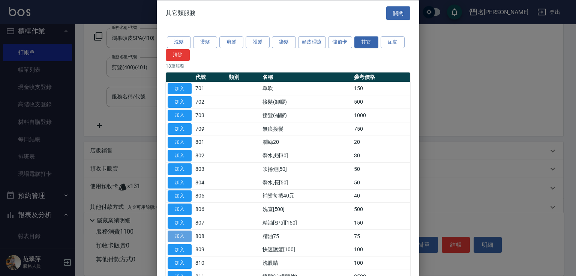
click at [176, 234] on button "加入" at bounding box center [180, 236] width 24 height 12
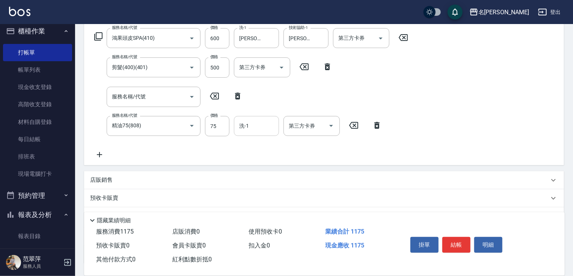
click at [247, 128] on div "洗-1 洗-1" at bounding box center [256, 126] width 45 height 20
type input "[PERSON_NAME]-18"
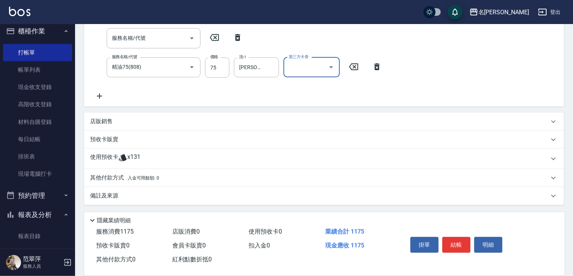
click at [93, 125] on div "店販銷售" at bounding box center [324, 122] width 480 height 18
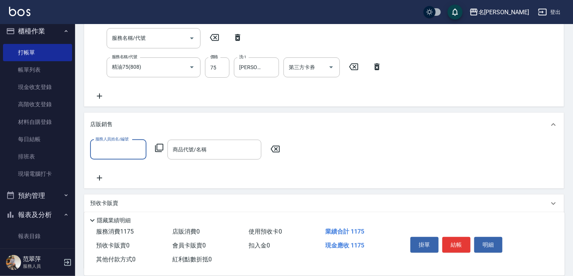
scroll to position [0, 0]
click at [105, 149] on input "服務人員姓名/編號" at bounding box center [118, 149] width 50 height 13
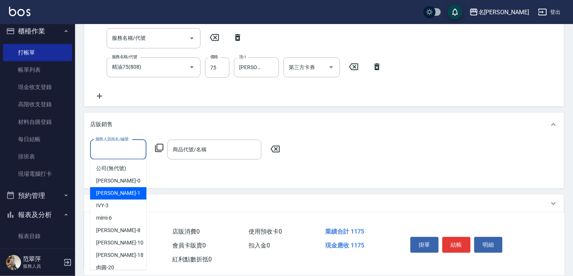
click at [111, 188] on div "[PERSON_NAME] -1" at bounding box center [118, 193] width 56 height 12
type input "Joanne-1"
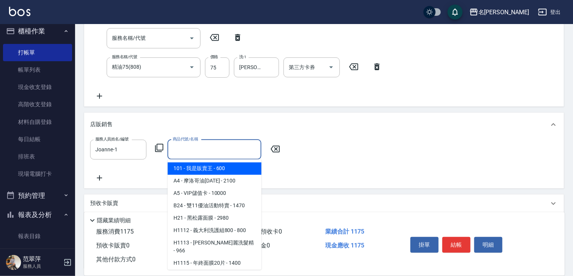
click at [204, 148] on input "商品代號/名稱" at bounding box center [214, 149] width 87 height 13
click at [205, 167] on span "101 - 我是販賣王 - 600" at bounding box center [214, 169] width 94 height 12
type input "我是販賣王"
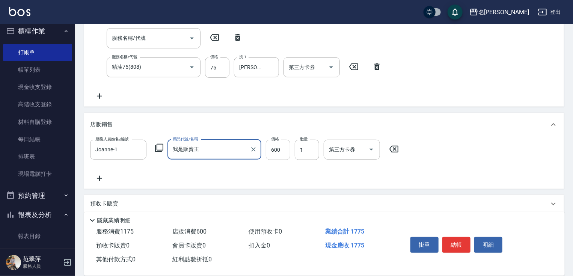
click at [280, 152] on input "600" at bounding box center [278, 150] width 24 height 20
type input "640"
click at [448, 242] on button "結帳" at bounding box center [456, 245] width 28 height 16
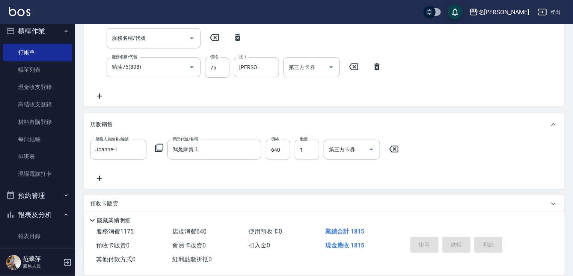
type input "[DATE] 16:09"
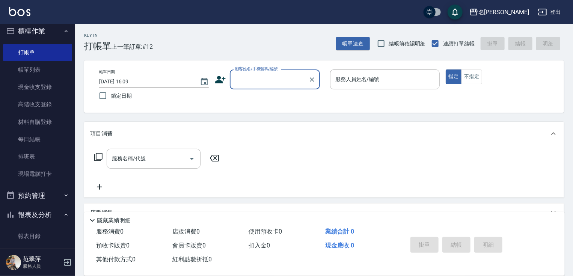
click at [254, 83] on input "顧客姓名/手機號碼/編號" at bounding box center [269, 79] width 72 height 13
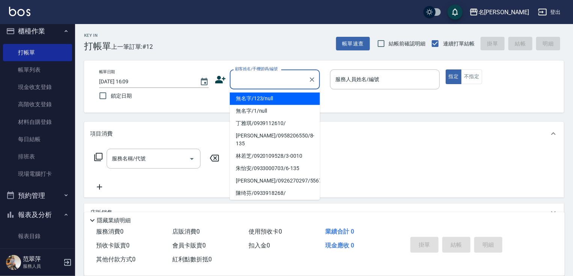
click at [257, 99] on li "無名字/123/null" at bounding box center [275, 98] width 90 height 12
type input "無名字/123/null"
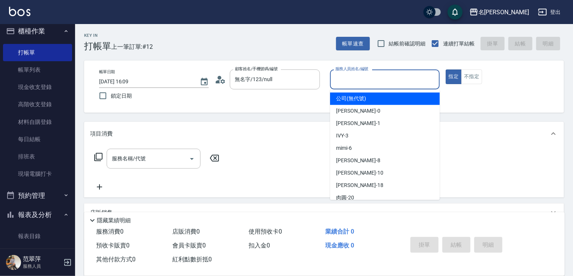
click at [338, 83] on input "服務人員姓名/編號" at bounding box center [384, 79] width 103 height 13
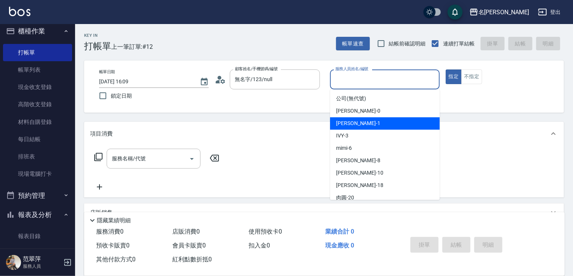
click at [340, 120] on span "[PERSON_NAME] -1" at bounding box center [358, 123] width 44 height 8
type input "Joanne-1"
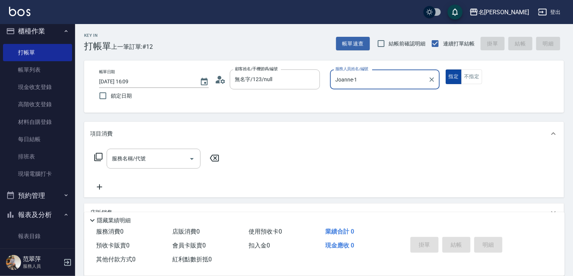
click at [456, 78] on button "指定" at bounding box center [453, 76] width 16 height 15
click at [148, 162] on input "服務名稱/代號" at bounding box center [148, 158] width 76 height 13
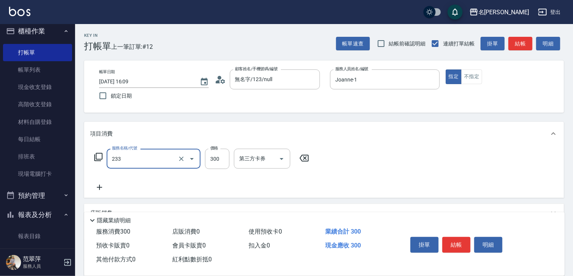
type input "洗髮300(233)"
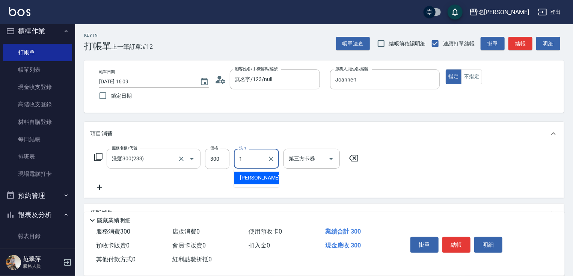
type input "Joanne-1"
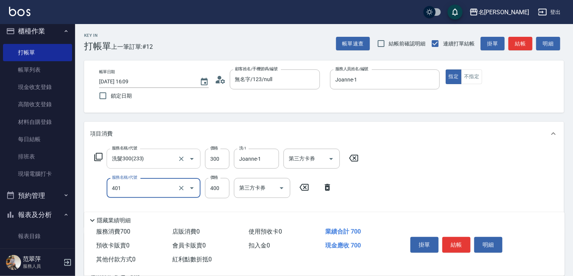
type input "剪髮(400)(401)"
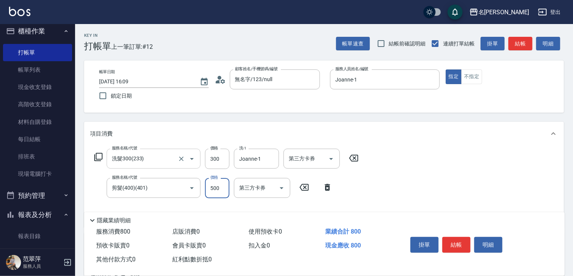
type input "500"
click at [451, 249] on button "結帳" at bounding box center [456, 245] width 28 height 16
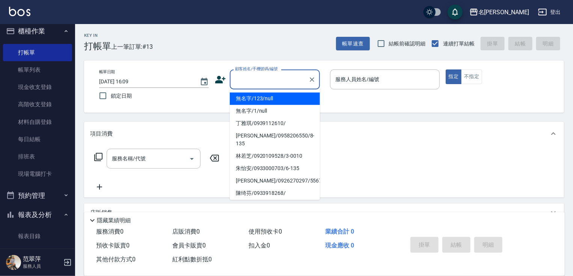
click at [235, 81] on input "顧客姓名/手機號碼/編號" at bounding box center [269, 79] width 72 height 13
click at [248, 95] on li "無名字/123/null" at bounding box center [275, 98] width 90 height 12
type input "無名字/123/null"
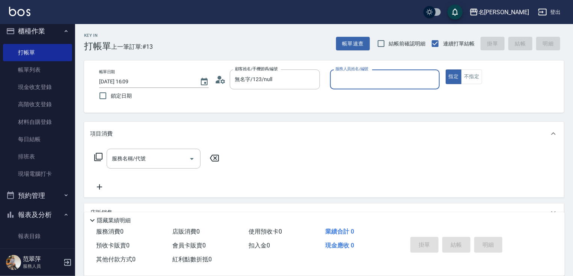
click at [342, 83] on input "服務人員姓名/編號" at bounding box center [384, 79] width 103 height 13
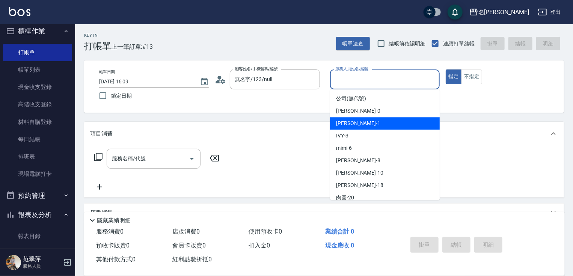
click at [354, 123] on span "[PERSON_NAME] -1" at bounding box center [358, 123] width 44 height 8
type input "Joanne-1"
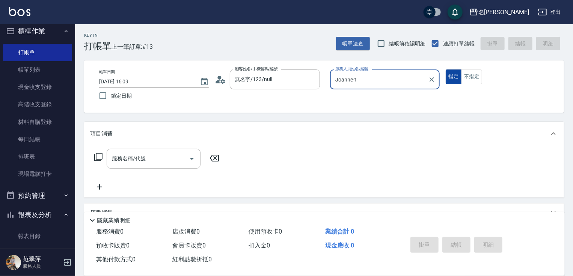
click at [447, 78] on button "指定" at bounding box center [453, 76] width 16 height 15
click at [142, 159] on div "服務名稱/代號 服務名稱/代號" at bounding box center [154, 159] width 94 height 20
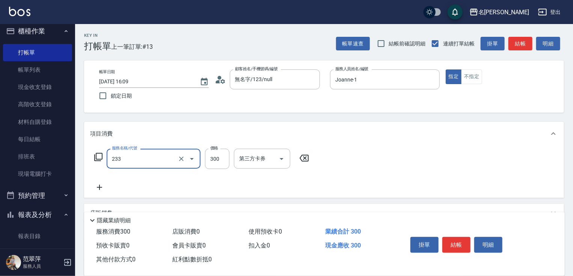
type input "洗髮300(233)"
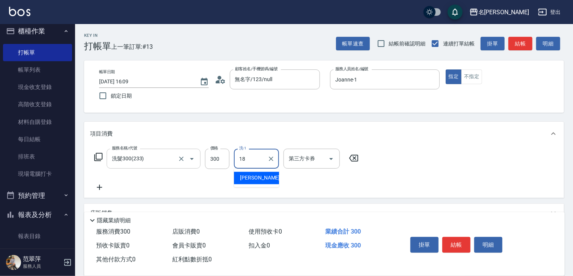
type input "[PERSON_NAME]-18"
click at [466, 242] on button "結帳" at bounding box center [456, 245] width 28 height 16
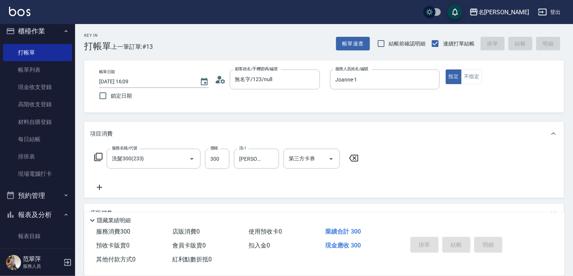
type input "[DATE] 16:10"
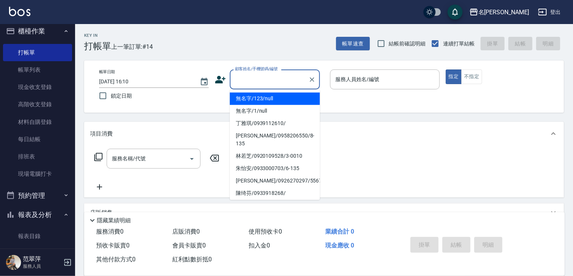
click at [238, 79] on input "顧客姓名/手機號碼/編號" at bounding box center [269, 79] width 72 height 13
click at [261, 98] on li "無名字/123/null" at bounding box center [275, 98] width 90 height 12
type input "無名字/123/null"
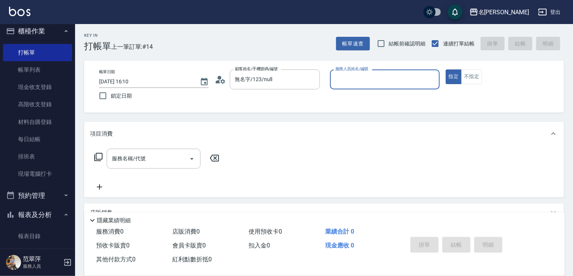
click at [378, 81] on input "服務人員姓名/編號" at bounding box center [384, 79] width 103 height 13
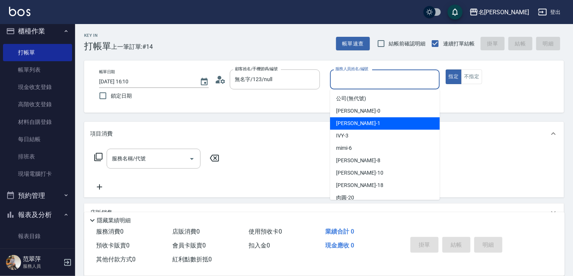
click at [373, 122] on div "[PERSON_NAME] -1" at bounding box center [385, 123] width 110 height 12
type input "Joanne-1"
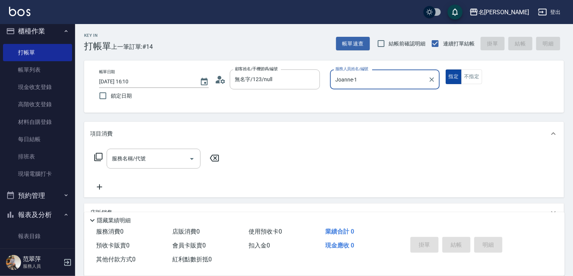
click at [450, 80] on button "指定" at bounding box center [453, 76] width 16 height 15
click at [99, 156] on icon at bounding box center [98, 156] width 9 height 9
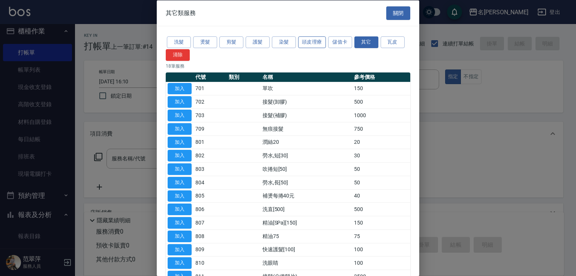
click at [307, 44] on button "頭皮理療" at bounding box center [312, 42] width 28 height 12
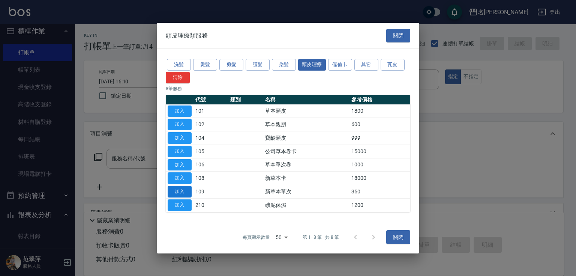
click at [179, 190] on button "加入" at bounding box center [180, 192] width 24 height 12
type input "新草本單次(109)"
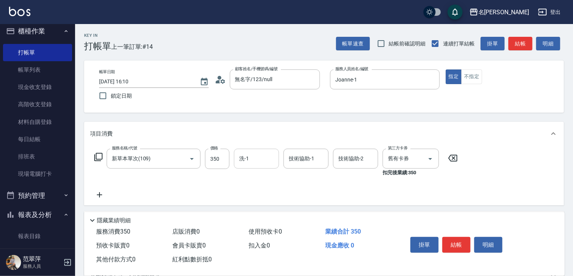
click at [250, 161] on input "洗-1" at bounding box center [256, 158] width 38 height 13
type input "[PERSON_NAME]-18"
type input "Joanne-1"
type input "[PERSON_NAME]-18"
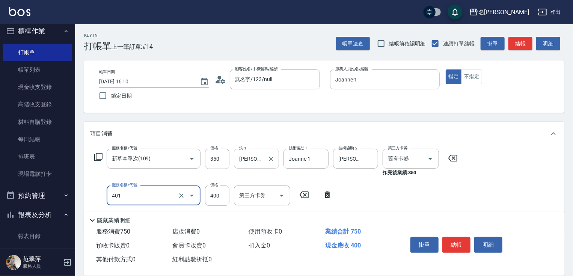
type input "剪髮(400)(401)"
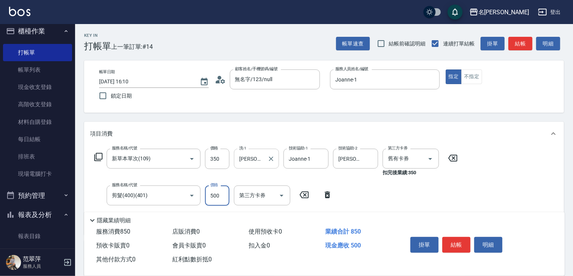
type input "500"
click at [370, 158] on icon "Clear" at bounding box center [370, 159] width 8 height 8
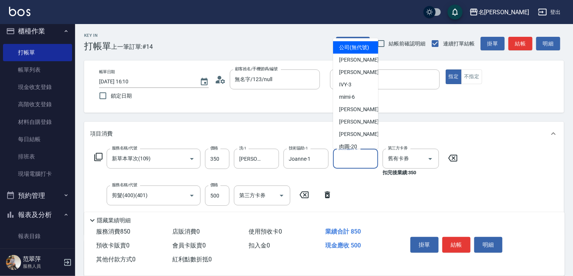
click at [357, 158] on input "技術協助-2" at bounding box center [355, 158] width 38 height 13
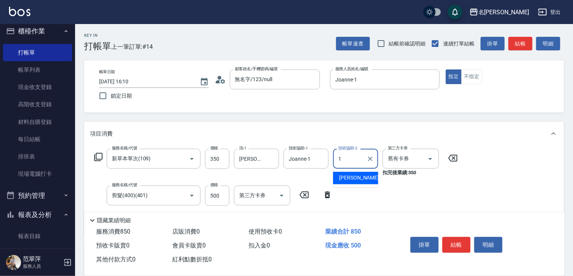
type input "Joanne-1"
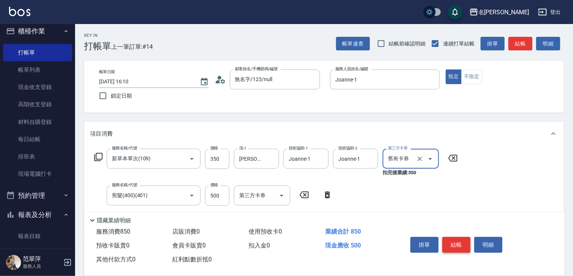
click at [454, 245] on button "結帳" at bounding box center [456, 245] width 28 height 16
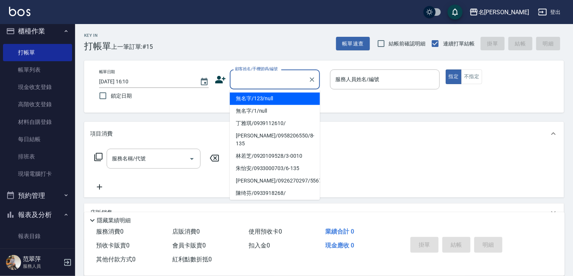
click at [236, 74] on input "顧客姓名/手機號碼/編號" at bounding box center [269, 79] width 72 height 13
click at [259, 98] on li "無名字/123/null" at bounding box center [275, 98] width 90 height 12
type input "無名字/123/null"
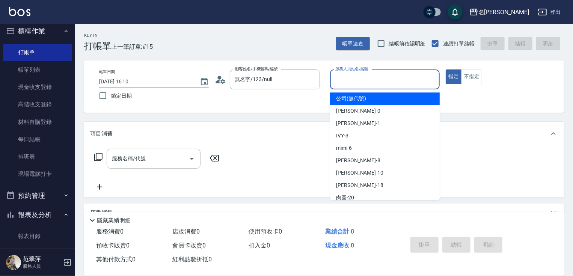
click at [342, 80] on input "服務人員姓名/編號" at bounding box center [384, 79] width 103 height 13
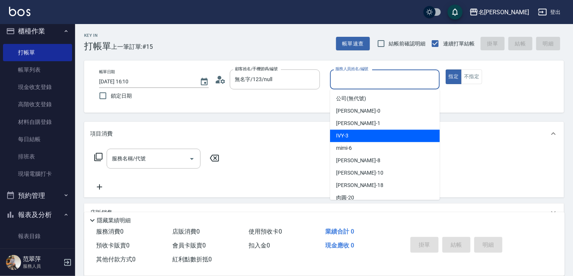
drag, startPoint x: 347, startPoint y: 134, endPoint x: 358, endPoint y: 128, distance: 12.8
click at [348, 134] on span "IVY -3" at bounding box center [342, 136] width 12 height 8
type input "IVY-3"
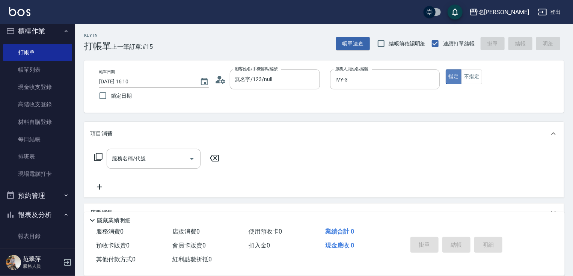
click at [452, 77] on button "指定" at bounding box center [453, 76] width 16 height 15
click at [96, 156] on icon at bounding box center [98, 157] width 8 height 8
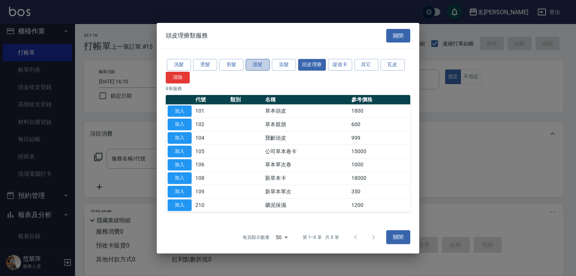
click at [265, 66] on button "護髮" at bounding box center [258, 65] width 24 height 12
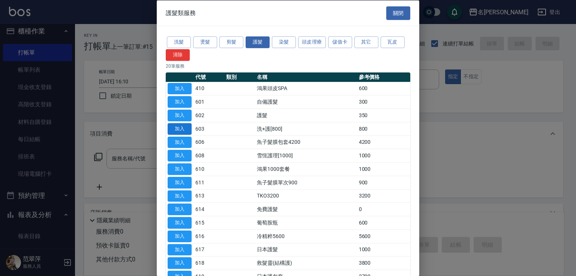
click at [176, 129] on button "加入" at bounding box center [180, 129] width 24 height 12
type input "洗+護[800](603)"
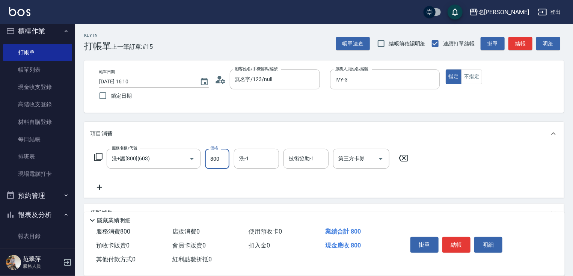
click at [219, 158] on input "800" at bounding box center [217, 159] width 24 height 20
type input "1000"
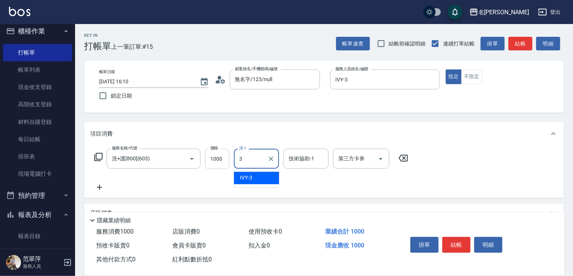
type input "IVY-3"
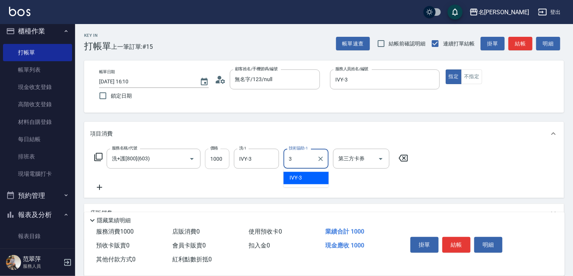
type input "IVY-3"
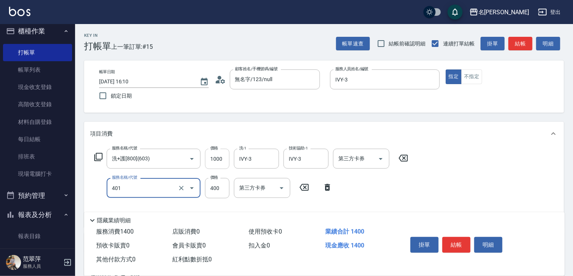
type input "剪髮(400)(401)"
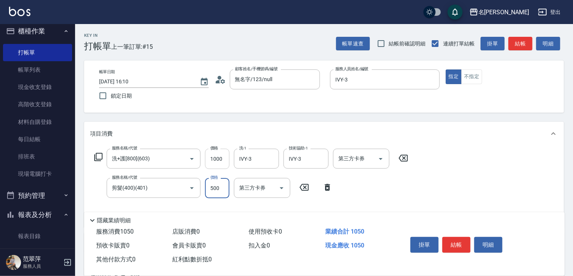
type input "500"
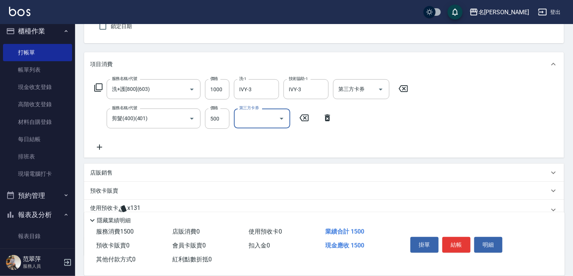
scroll to position [76, 0]
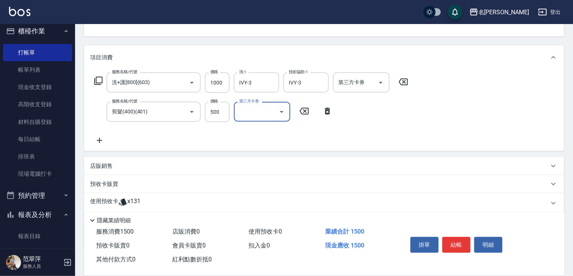
click at [91, 202] on p "使用預收卡" at bounding box center [104, 202] width 28 height 11
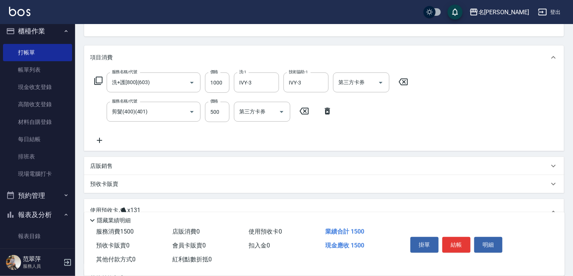
scroll to position [177, 0]
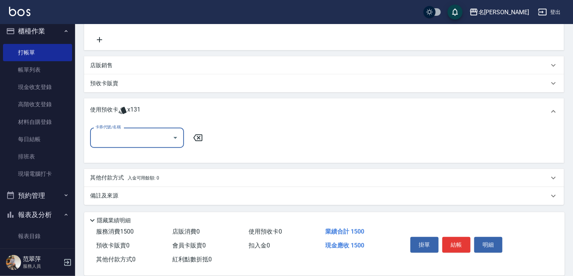
click at [196, 137] on icon at bounding box center [197, 137] width 19 height 9
click at [101, 179] on p "其他付款方式 入金可用餘額: 0" at bounding box center [124, 178] width 69 height 8
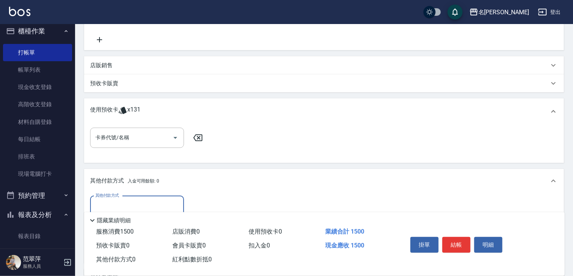
scroll to position [0, 0]
click at [118, 204] on input "其他付款方式" at bounding box center [136, 205] width 87 height 13
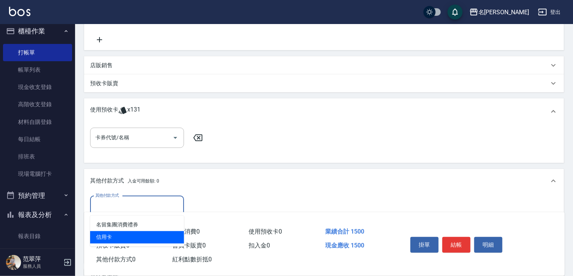
click at [129, 236] on span "信用卡" at bounding box center [137, 237] width 94 height 12
type input "信用卡"
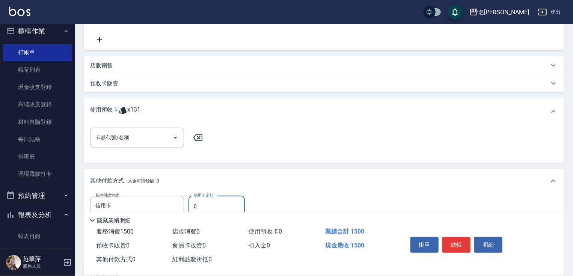
click at [195, 205] on input "0" at bounding box center [216, 206] width 56 height 20
type input "1500"
click at [458, 245] on button "結帳" at bounding box center [456, 245] width 28 height 16
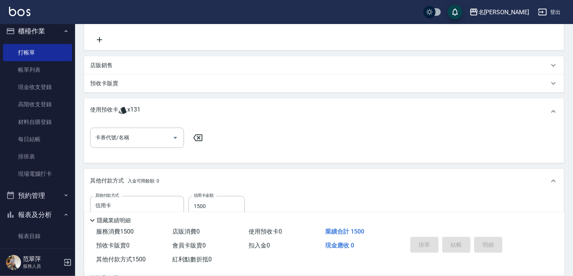
type input "[DATE] 16:11"
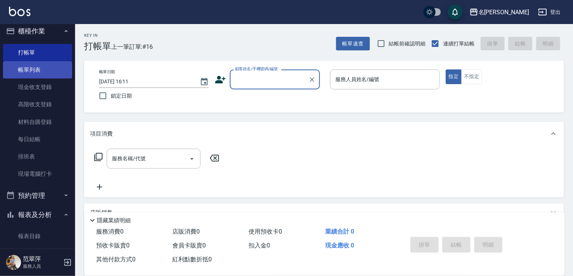
click at [29, 69] on link "帳單列表" at bounding box center [37, 69] width 69 height 17
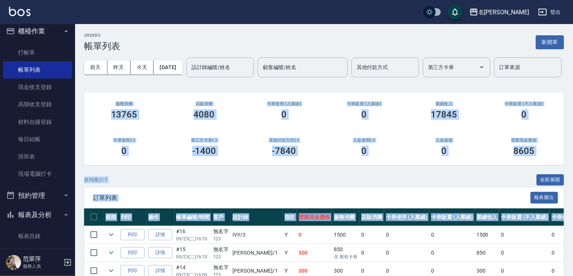
drag, startPoint x: 572, startPoint y: 76, endPoint x: 569, endPoint y: 249, distance: 173.4
click at [539, 83] on div "[DATE] [DATE] [DATE] [DATE] 設計師編號/姓名 設計師編號/姓名 顧客編號/姓名 顧客編號/姓名 其他付款方式 其他付款方式 第三方…" at bounding box center [324, 67] width 480 height 32
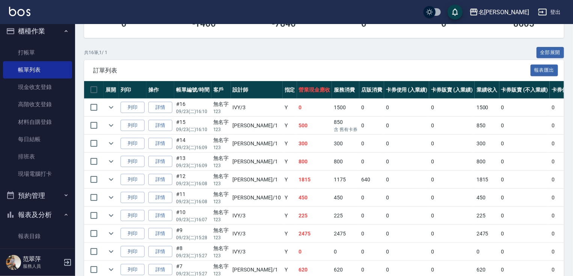
scroll to position [150, 0]
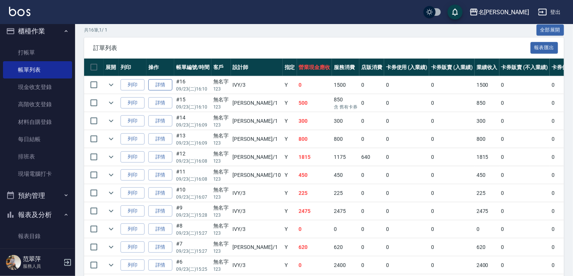
click at [168, 91] on link "詳情" at bounding box center [160, 85] width 24 height 12
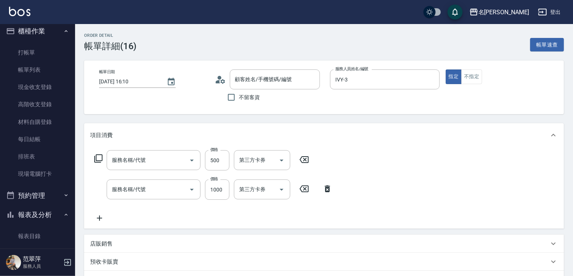
type input "[DATE] 16:10"
type input "IVY-3"
type input "無名字/123/null"
type input "剪髮(400)(401)"
type input "洗+護[800](603)"
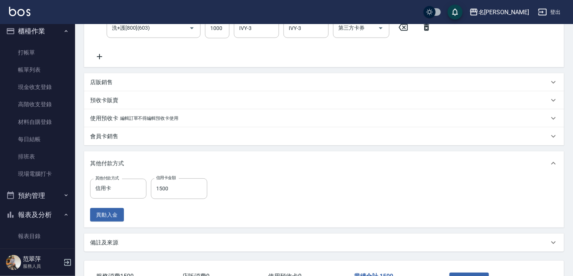
scroll to position [205, 0]
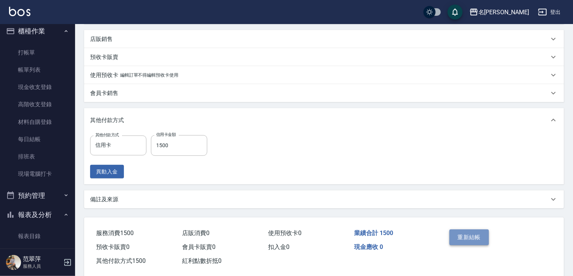
click at [479, 235] on button "重新結帳" at bounding box center [469, 237] width 40 height 16
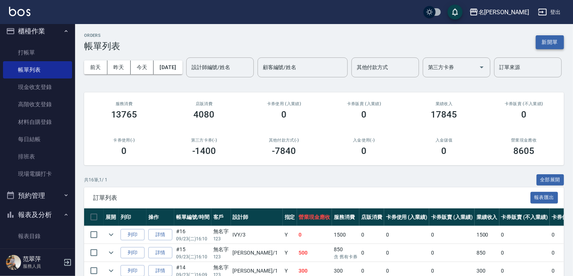
click at [546, 44] on button "新開單" at bounding box center [550, 42] width 28 height 14
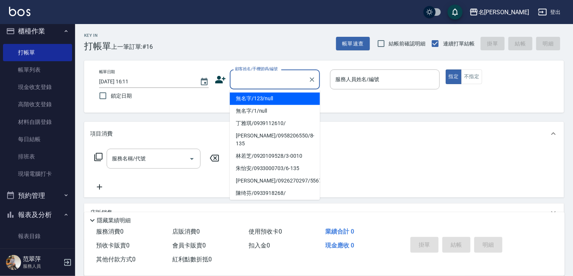
click at [233, 82] on input "顧客姓名/手機號碼/編號" at bounding box center [269, 79] width 72 height 13
click at [241, 98] on li "無名字/123/null" at bounding box center [275, 98] width 90 height 12
type input "無名字/123/null"
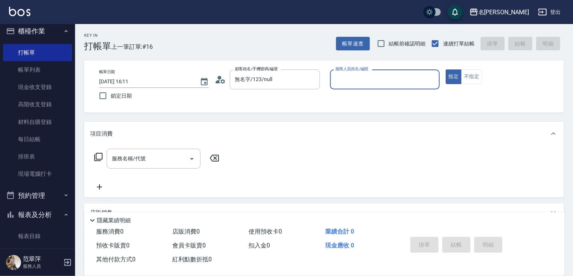
click at [342, 83] on input "服務人員姓名/編號" at bounding box center [384, 79] width 103 height 13
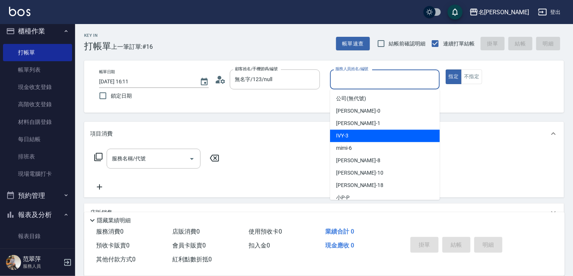
click at [345, 133] on span "IVY -3" at bounding box center [342, 136] width 12 height 8
type input "IVY-3"
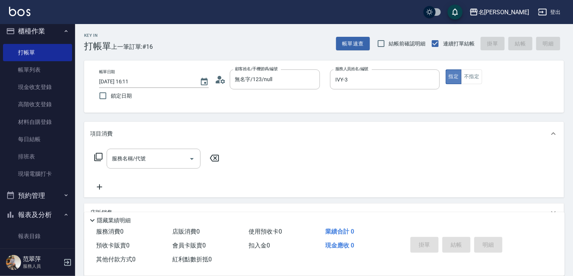
click at [448, 76] on button "指定" at bounding box center [453, 76] width 16 height 15
click at [170, 161] on input "服務名稱/代號" at bounding box center [148, 158] width 76 height 13
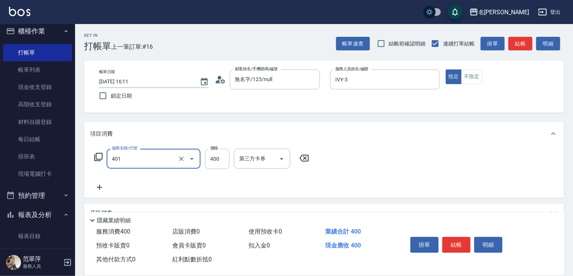
type input "剪髮(400)(401)"
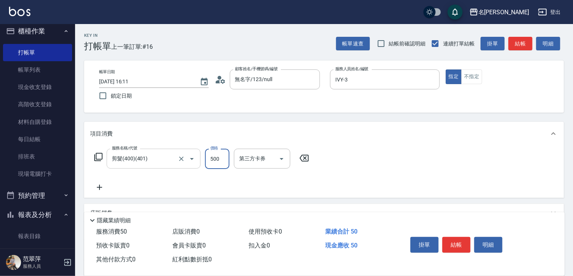
type input "500"
click at [454, 241] on button "結帳" at bounding box center [456, 245] width 28 height 16
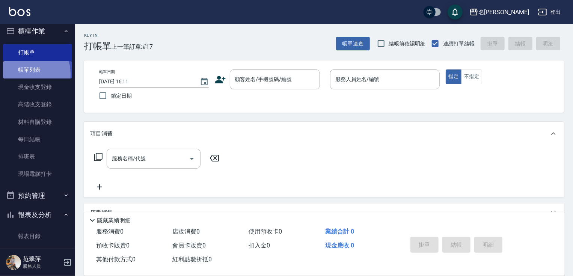
click at [25, 74] on link "帳單列表" at bounding box center [37, 69] width 69 height 17
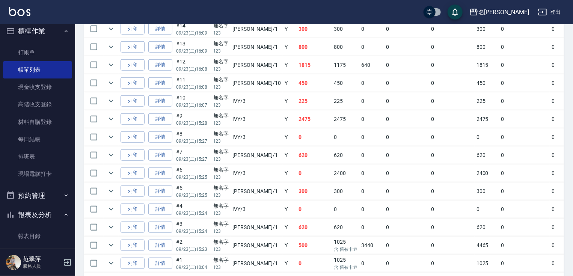
scroll to position [267, 0]
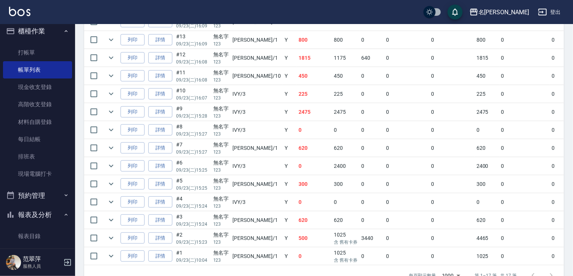
click at [51, 218] on button "報表及分析" at bounding box center [37, 215] width 69 height 20
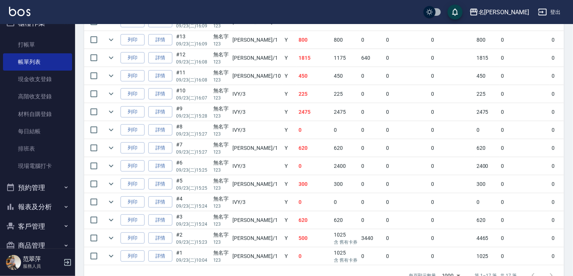
scroll to position [26, 0]
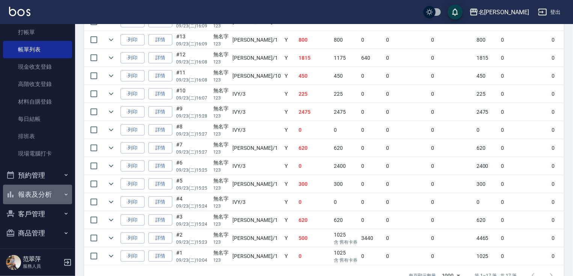
click at [48, 198] on button "報表及分析" at bounding box center [37, 195] width 69 height 20
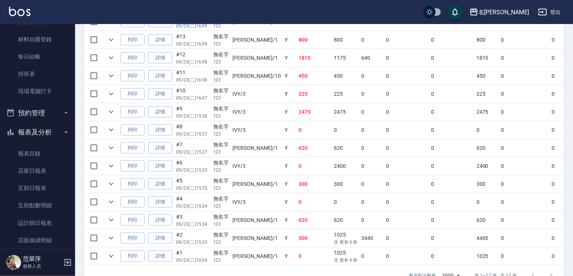
scroll to position [103, 0]
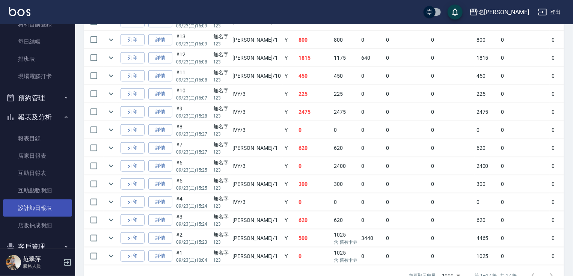
click at [41, 210] on link "設計師日報表" at bounding box center [37, 207] width 69 height 17
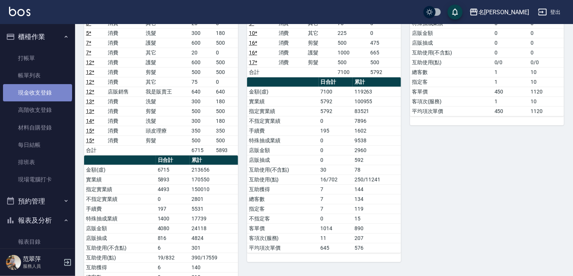
click at [37, 91] on link "現金收支登錄" at bounding box center [37, 92] width 69 height 17
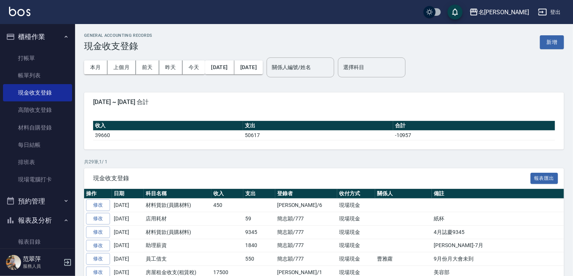
click at [551, 42] on button "新增" at bounding box center [552, 42] width 24 height 14
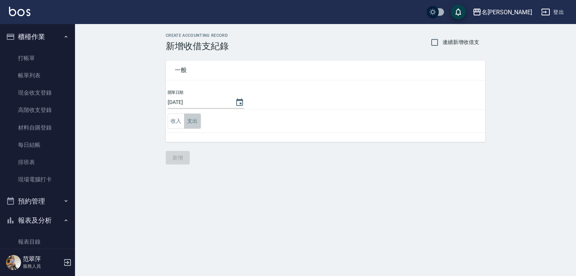
click at [190, 122] on button "支出" at bounding box center [192, 120] width 17 height 15
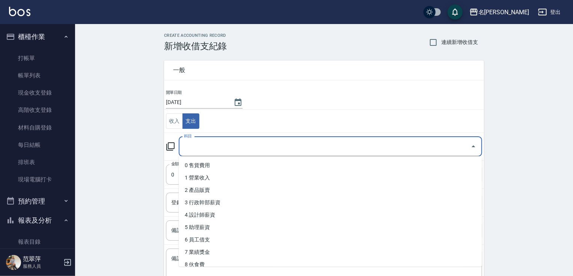
click at [189, 146] on input "科目" at bounding box center [324, 146] width 285 height 13
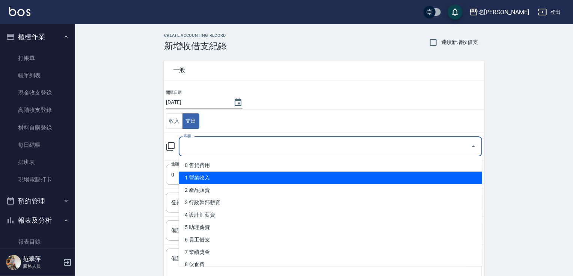
drag, startPoint x: 478, startPoint y: 173, endPoint x: 483, endPoint y: 206, distance: 33.4
click at [482, 206] on body "名留竹林 登出 櫃檯作業 打帳單 帳單列表 現金收支登錄 高階收支登錄 材料自購登錄 每日結帳 排班表 現場電腦打卡 預約管理 預約管理 單日預約紀錄 單週預…" at bounding box center [286, 165] width 573 height 331
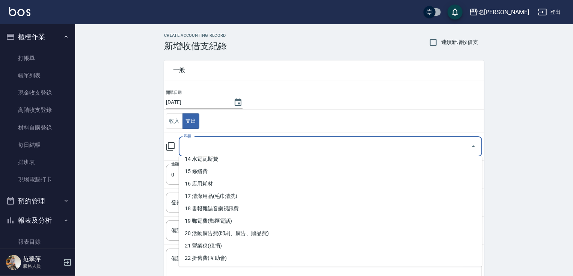
scroll to position [198, 0]
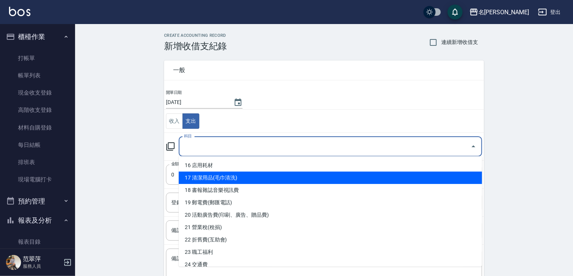
click at [235, 176] on li "17 清潔用品(毛巾清洗)" at bounding box center [330, 178] width 303 height 12
type input "17 清潔用品(毛巾清洗)"
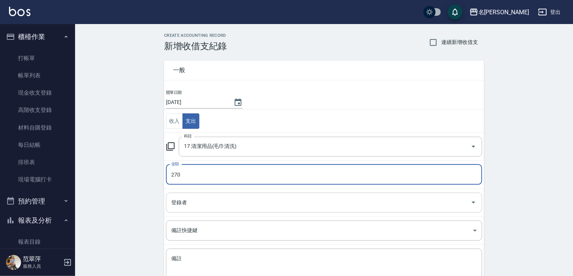
type input "270"
click at [192, 201] on input "登錄者" at bounding box center [318, 202] width 298 height 13
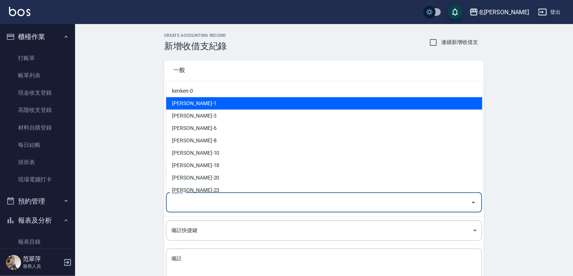
click at [194, 98] on li "[PERSON_NAME]-1" at bounding box center [324, 103] width 316 height 12
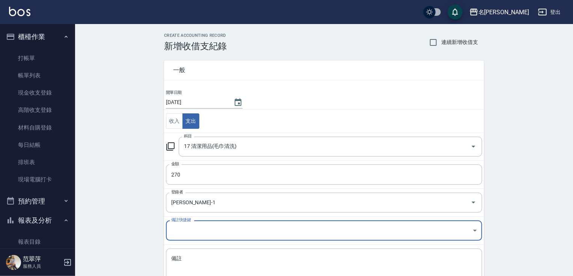
type input "[PERSON_NAME]-1"
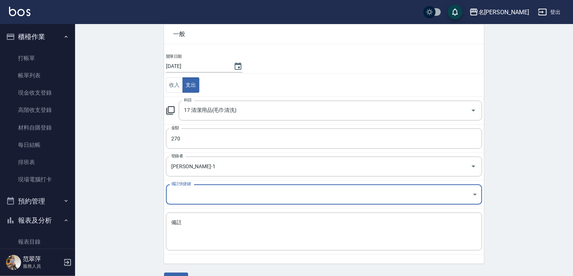
scroll to position [42, 0]
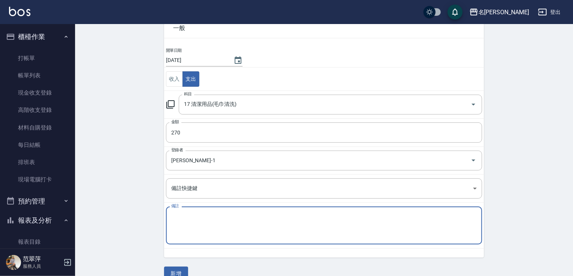
click at [181, 213] on textarea "備註" at bounding box center [323, 226] width 305 height 26
click at [185, 219] on textarea "備註" at bounding box center [323, 226] width 305 height 26
click at [189, 217] on textarea "地" at bounding box center [323, 226] width 305 height 26
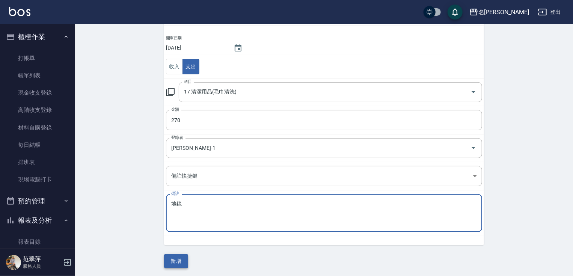
type textarea "地毯"
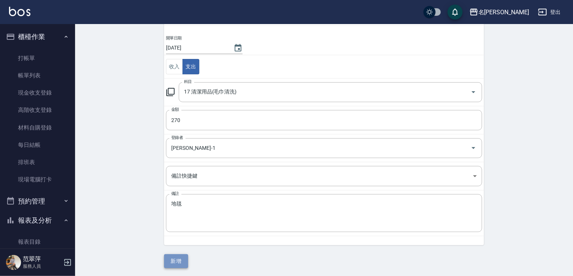
click at [182, 262] on button "新增" at bounding box center [176, 261] width 24 height 14
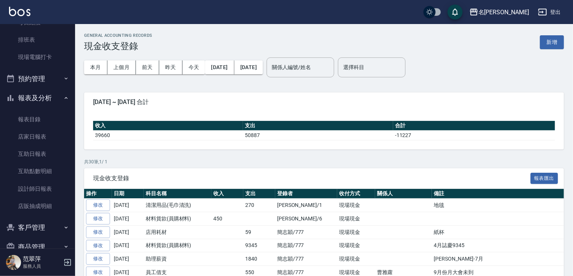
scroll to position [123, 0]
click at [39, 187] on link "設計師日報表" at bounding box center [37, 187] width 69 height 17
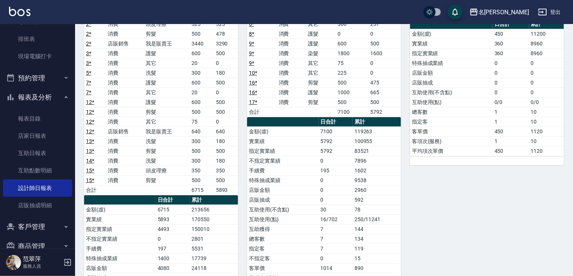
scroll to position [112, 0]
